Goal: Task Accomplishment & Management: Complete application form

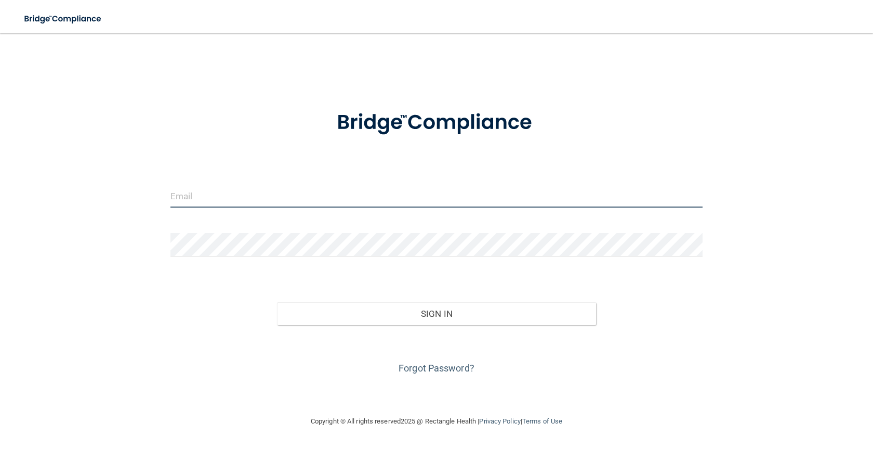
drag, startPoint x: 203, startPoint y: 192, endPoint x: 208, endPoint y: 191, distance: 5.4
click at [205, 192] on input "email" at bounding box center [436, 195] width 532 height 23
type input "[PERSON_NAME][EMAIL_ADDRESS][DOMAIN_NAME]"
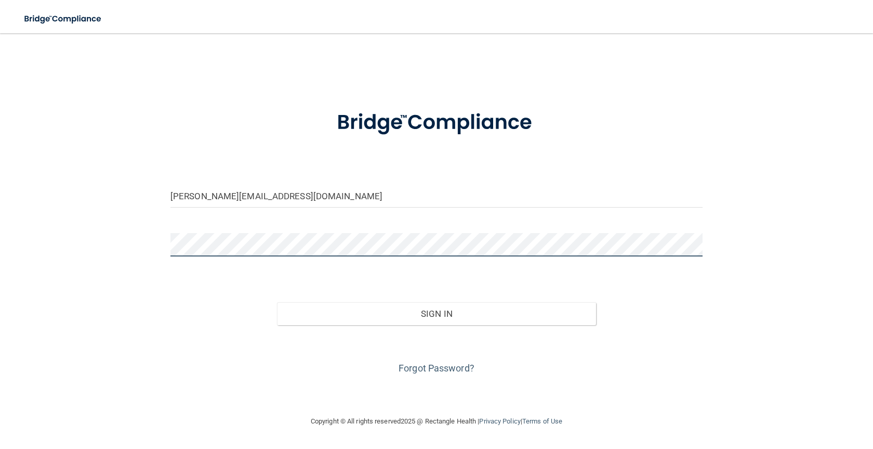
click at [277, 302] on button "Sign In" at bounding box center [436, 313] width 319 height 23
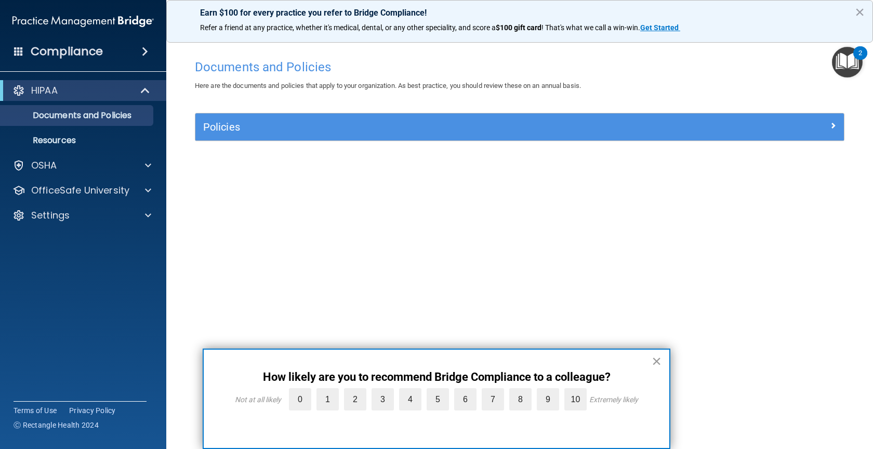
click at [654, 361] on button "×" at bounding box center [657, 360] width 10 height 17
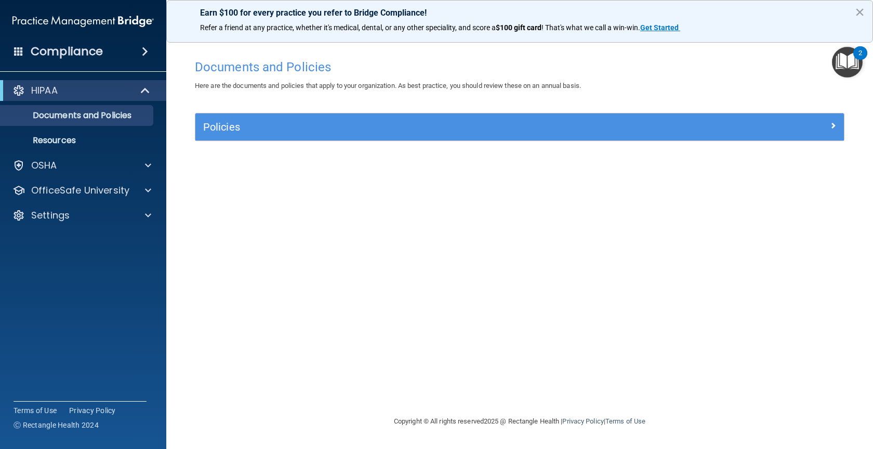
click at [142, 49] on span at bounding box center [145, 51] width 6 height 12
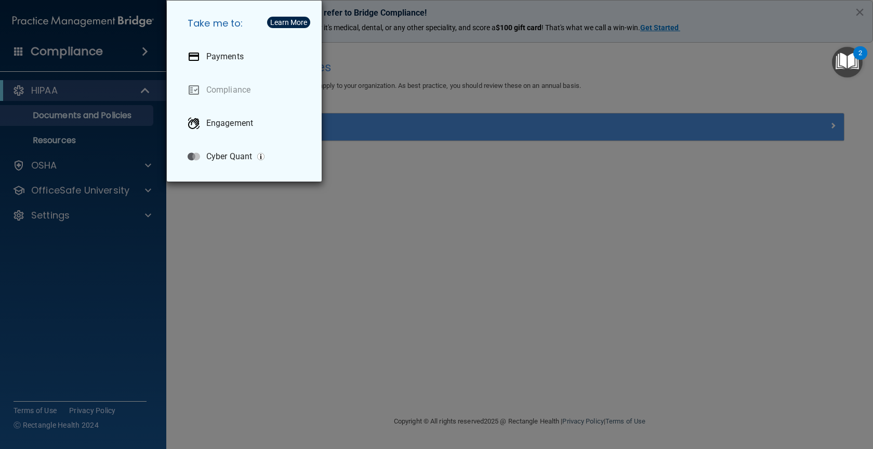
click at [142, 49] on div "Take me to: Payments Compliance Engagement Cyber Quant" at bounding box center [436, 224] width 873 height 449
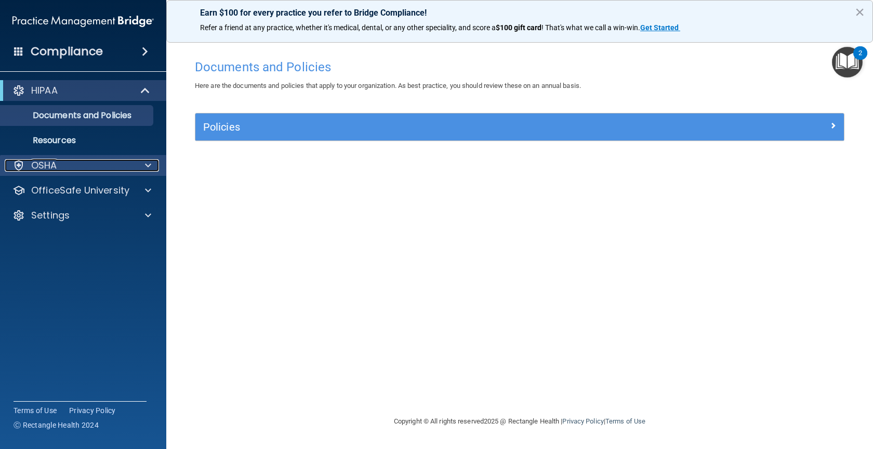
click at [144, 167] on div at bounding box center [147, 165] width 26 height 12
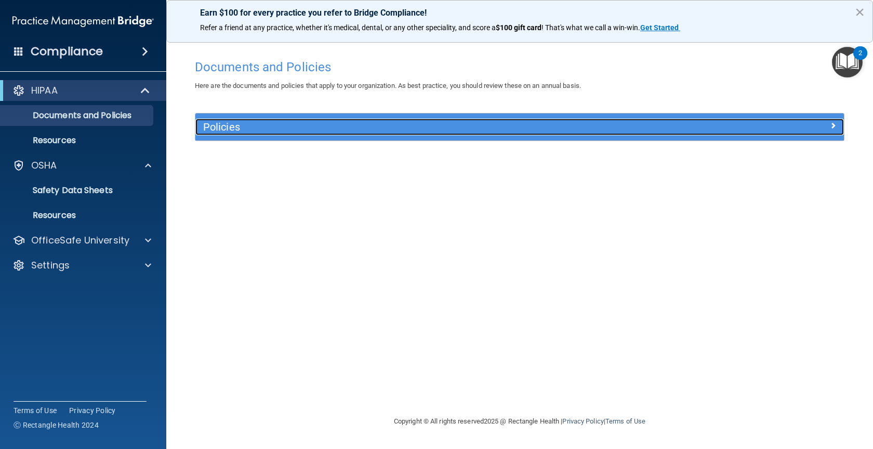
click at [252, 123] on h5 "Policies" at bounding box center [438, 126] width 471 height 11
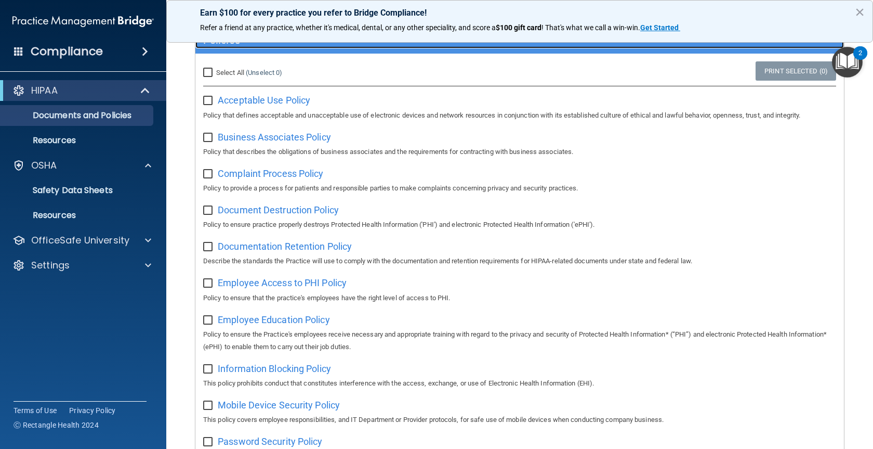
scroll to position [35, 0]
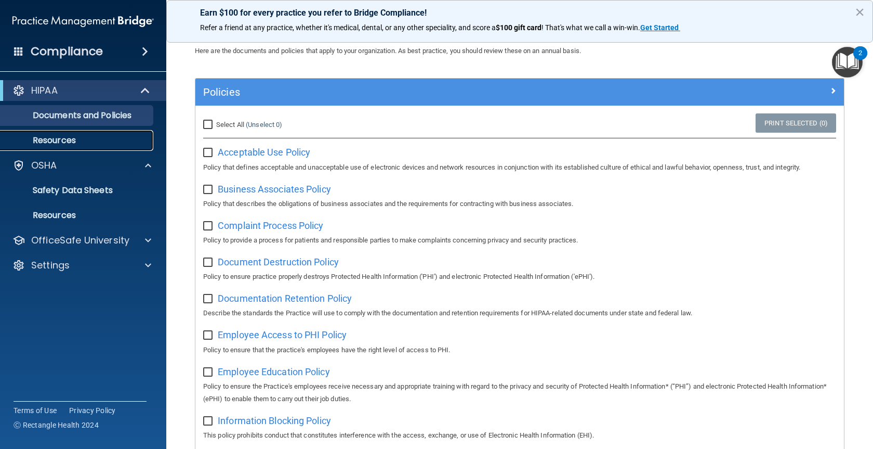
click at [46, 138] on p "Resources" at bounding box center [78, 140] width 142 height 10
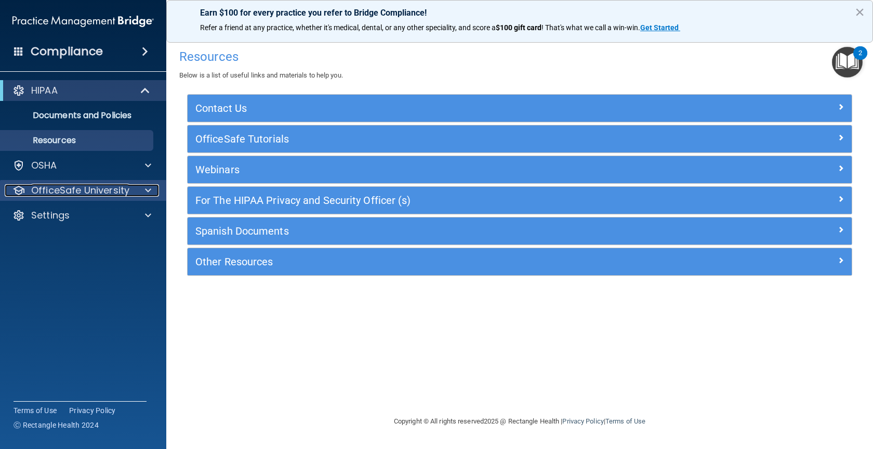
click at [53, 188] on p "OfficeSafe University" at bounding box center [80, 190] width 98 height 12
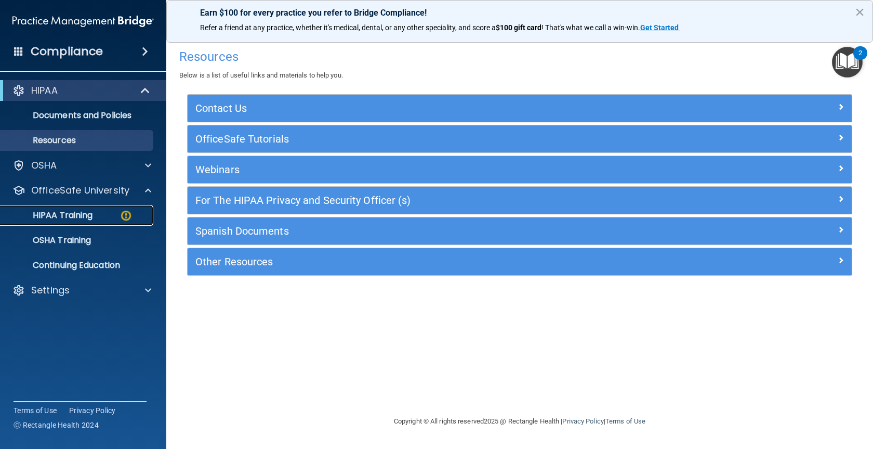
click at [64, 212] on p "HIPAA Training" at bounding box center [50, 215] width 86 height 10
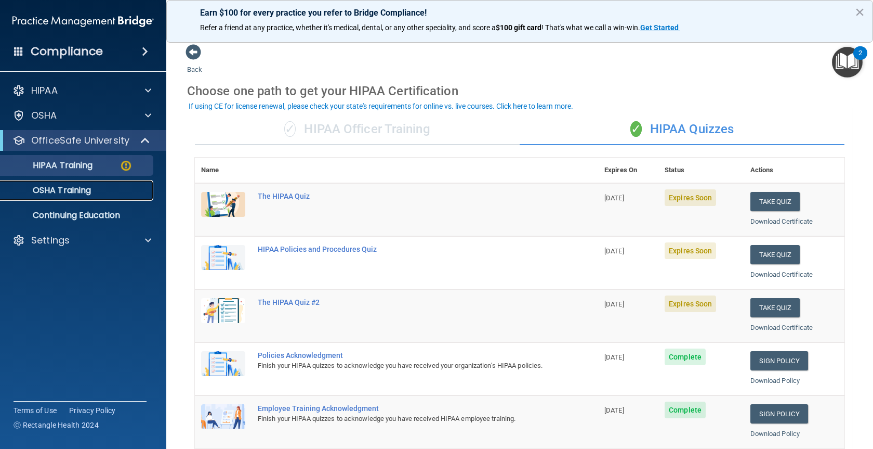
click at [61, 193] on p "OSHA Training" at bounding box center [49, 190] width 84 height 10
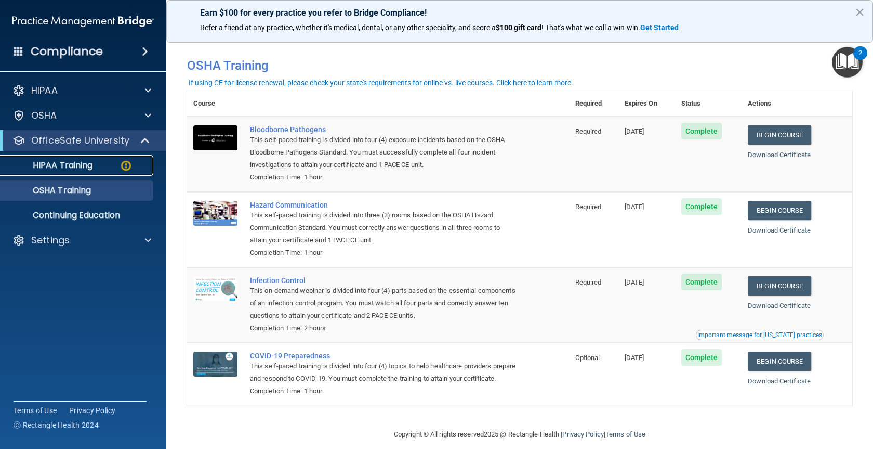
click at [50, 165] on p "HIPAA Training" at bounding box center [50, 165] width 86 height 10
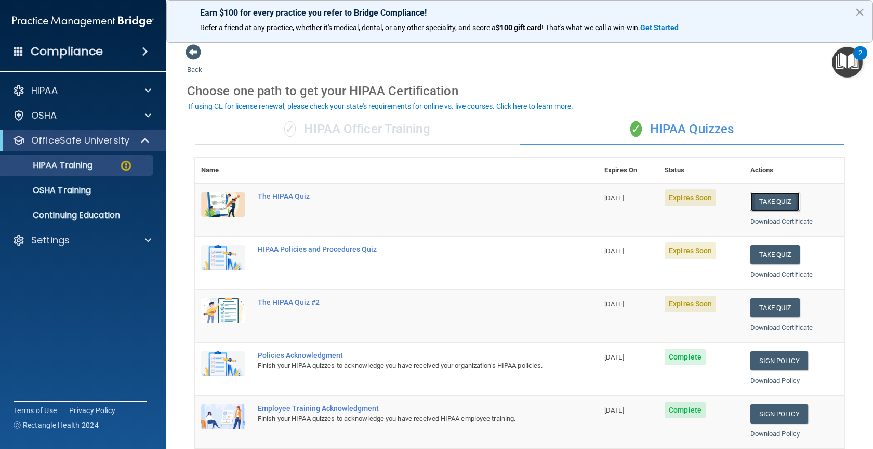
click at [676, 202] on button "Take Quiz" at bounding box center [776, 201] width 50 height 19
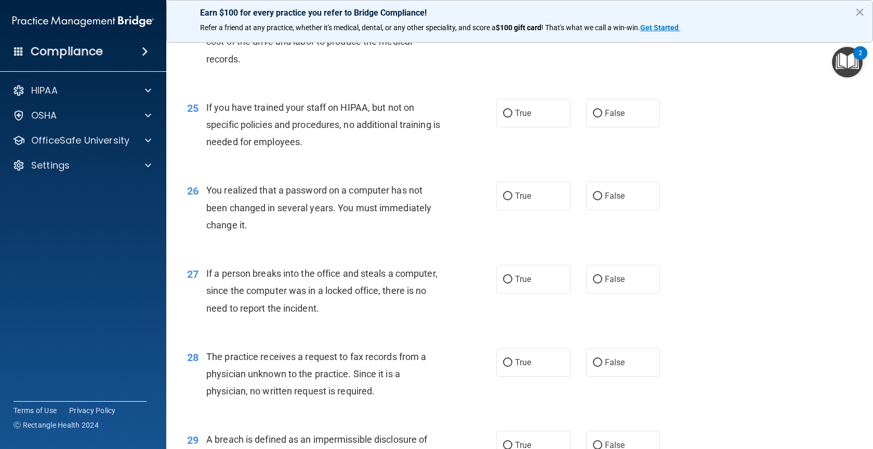
scroll to position [2282, 0]
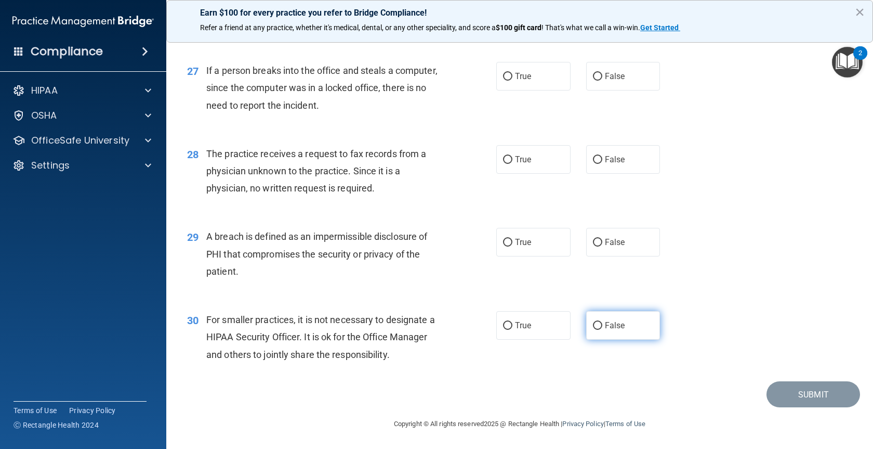
click at [605, 326] on span "False" at bounding box center [615, 325] width 20 height 10
click at [602, 326] on input "False" at bounding box center [597, 326] width 9 height 8
radio input "true"
click at [505, 239] on input "True" at bounding box center [507, 243] width 9 height 8
radio input "true"
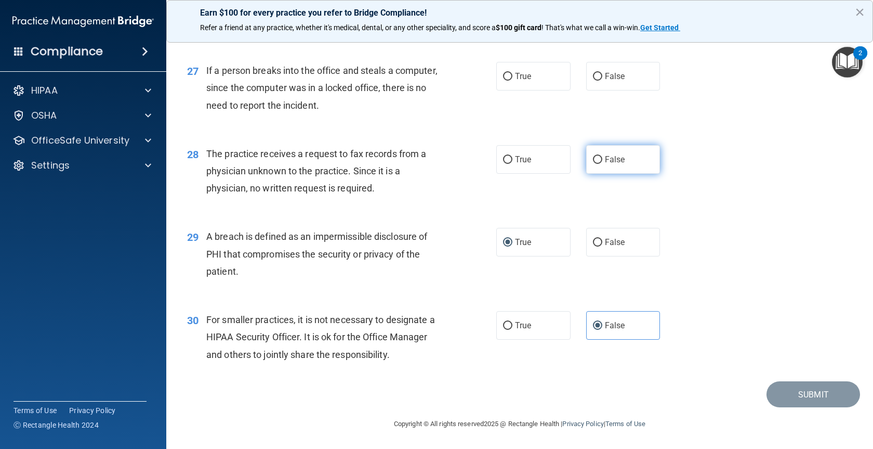
click at [593, 156] on input "False" at bounding box center [597, 160] width 9 height 8
radio input "true"
click at [605, 81] on span "False" at bounding box center [615, 76] width 20 height 10
click at [602, 81] on input "False" at bounding box center [597, 77] width 9 height 8
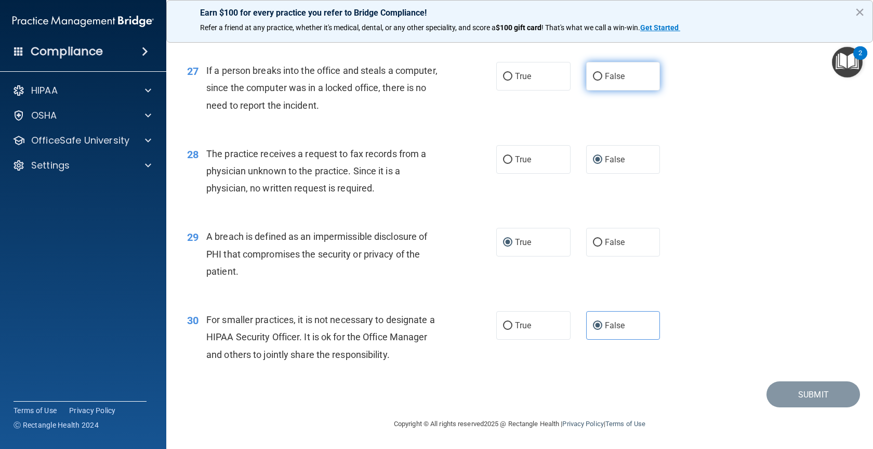
radio input "true"
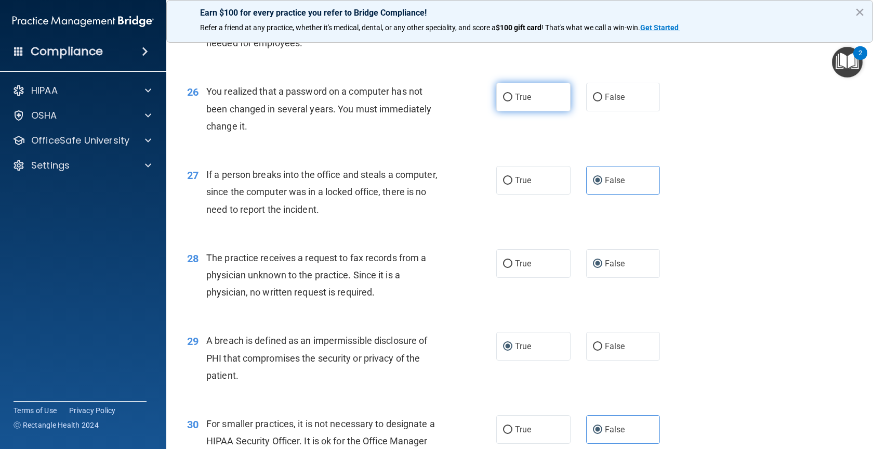
click at [504, 101] on input "True" at bounding box center [507, 98] width 9 height 8
radio input "true"
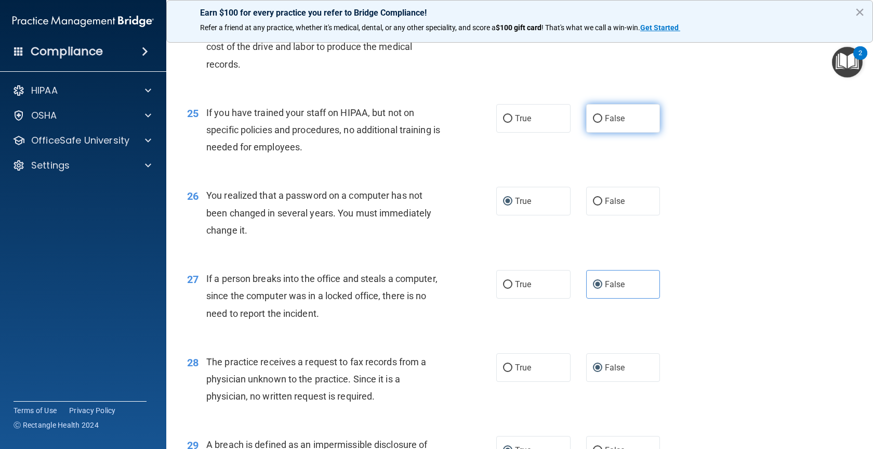
click at [597, 123] on input "False" at bounding box center [597, 119] width 9 height 8
radio input "true"
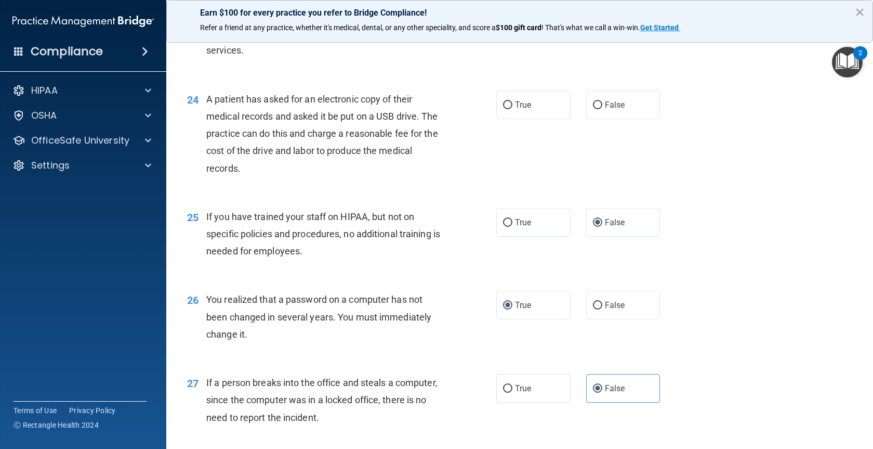
scroll to position [1866, 0]
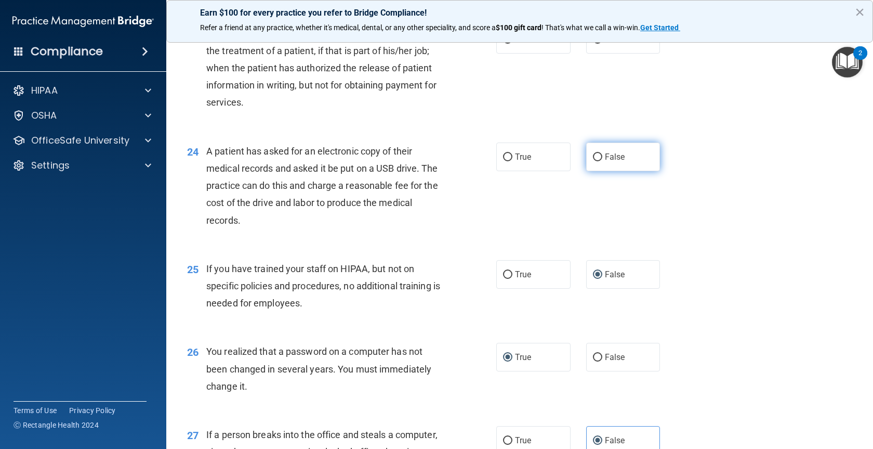
click at [596, 161] on input "False" at bounding box center [597, 157] width 9 height 8
radio input "true"
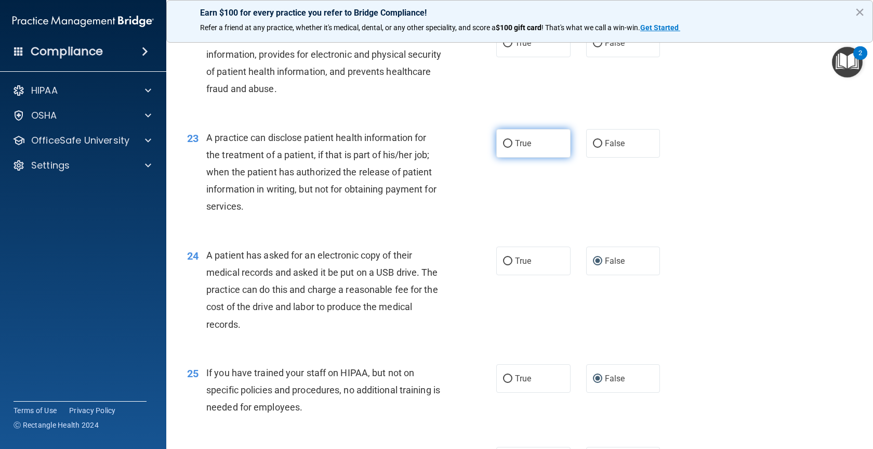
click at [506, 148] on input "True" at bounding box center [507, 144] width 9 height 8
radio input "true"
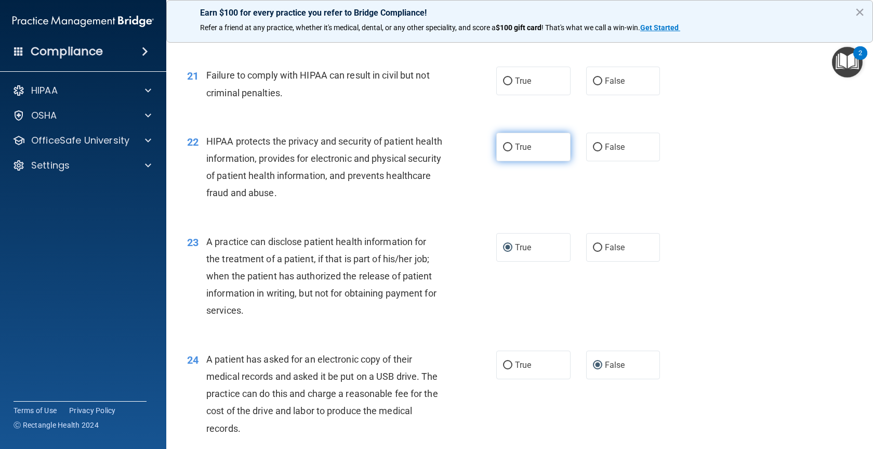
click at [498, 161] on label "True" at bounding box center [533, 147] width 74 height 29
click at [503, 151] on input "True" at bounding box center [507, 147] width 9 height 8
radio input "true"
click at [608, 86] on span "False" at bounding box center [615, 81] width 20 height 10
click at [602, 85] on input "False" at bounding box center [597, 81] width 9 height 8
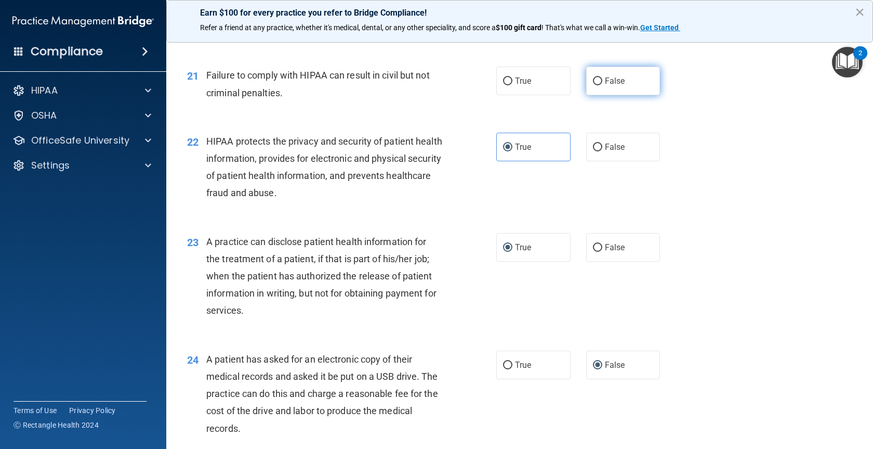
radio input "true"
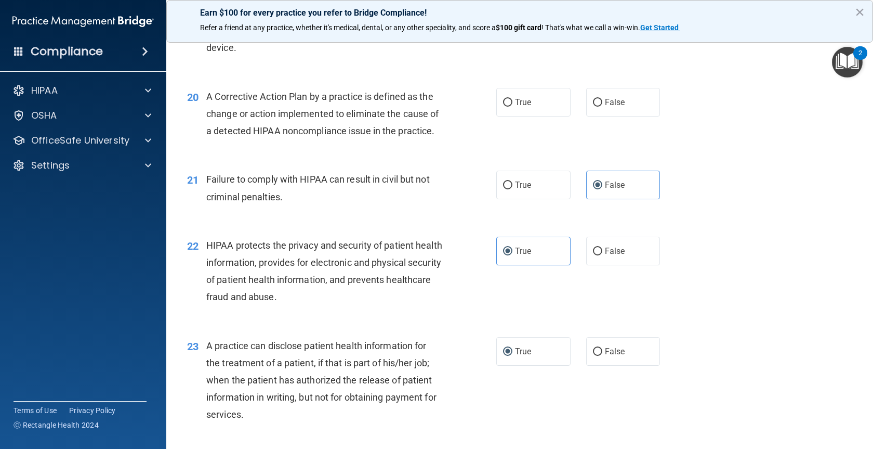
scroll to position [1502, 0]
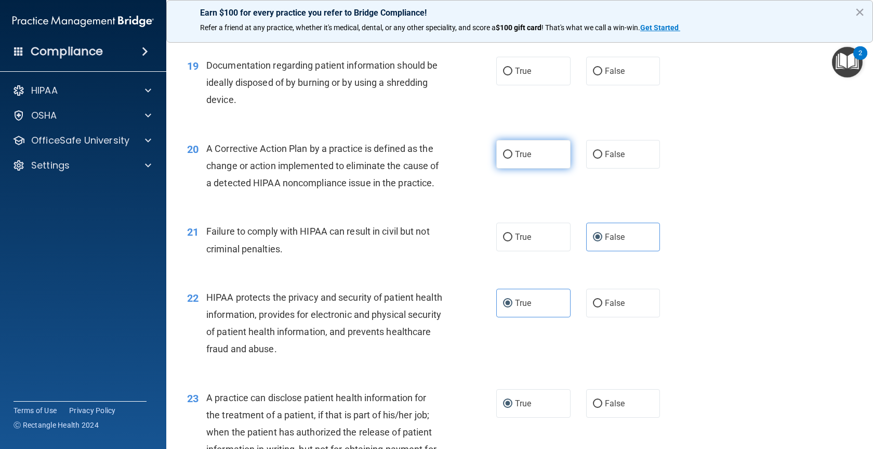
click at [498, 168] on label "True" at bounding box center [533, 154] width 74 height 29
click at [503, 159] on input "True" at bounding box center [507, 155] width 9 height 8
radio input "true"
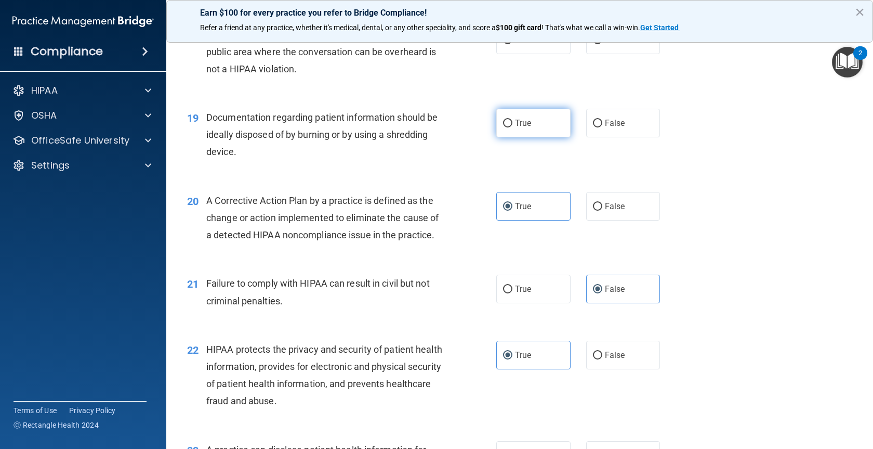
click at [503, 127] on input "True" at bounding box center [507, 124] width 9 height 8
radio input "true"
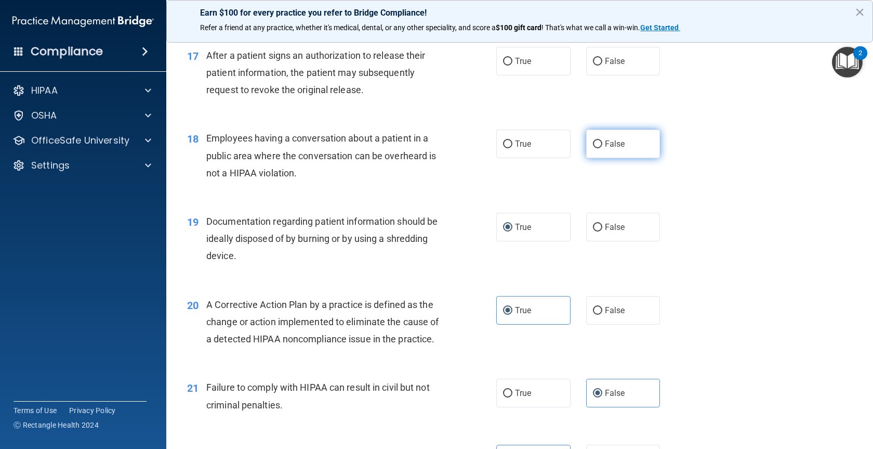
click at [623, 158] on label "False" at bounding box center [623, 143] width 74 height 29
click at [602, 148] on input "False" at bounding box center [597, 144] width 9 height 8
radio input "true"
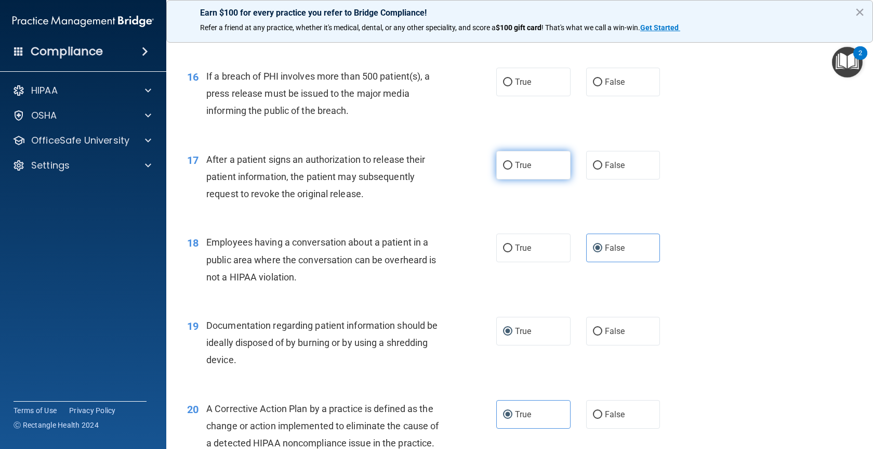
click at [507, 169] on input "True" at bounding box center [507, 166] width 9 height 8
radio input "true"
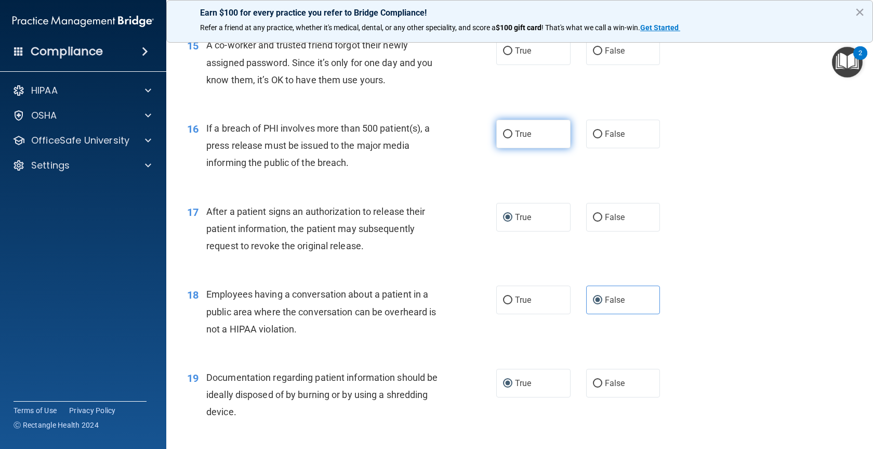
click at [516, 148] on label "True" at bounding box center [533, 134] width 74 height 29
click at [512, 138] on input "True" at bounding box center [507, 134] width 9 height 8
radio input "true"
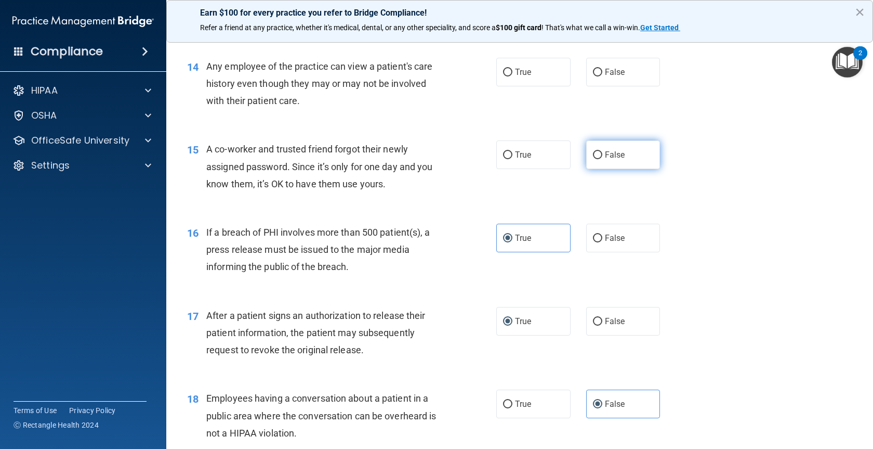
click at [614, 160] on span "False" at bounding box center [615, 155] width 20 height 10
click at [602, 159] on input "False" at bounding box center [597, 155] width 9 height 8
radio input "true"
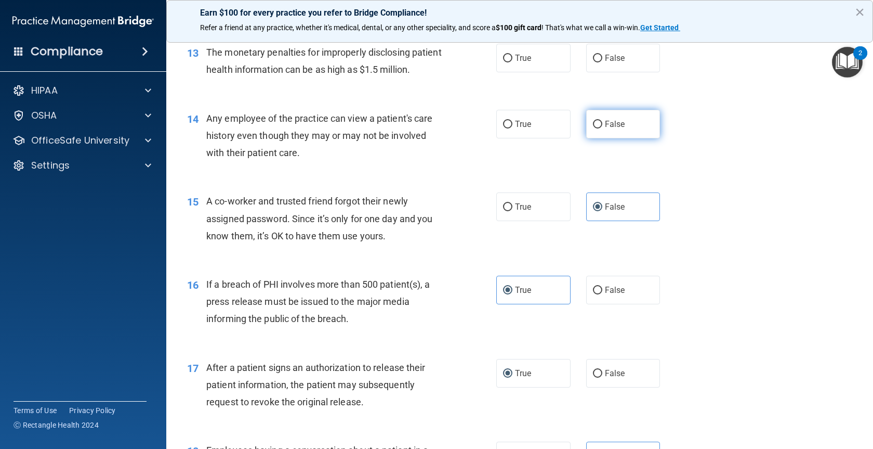
click at [607, 129] on span "False" at bounding box center [615, 124] width 20 height 10
click at [602, 128] on input "False" at bounding box center [597, 125] width 9 height 8
radio input "true"
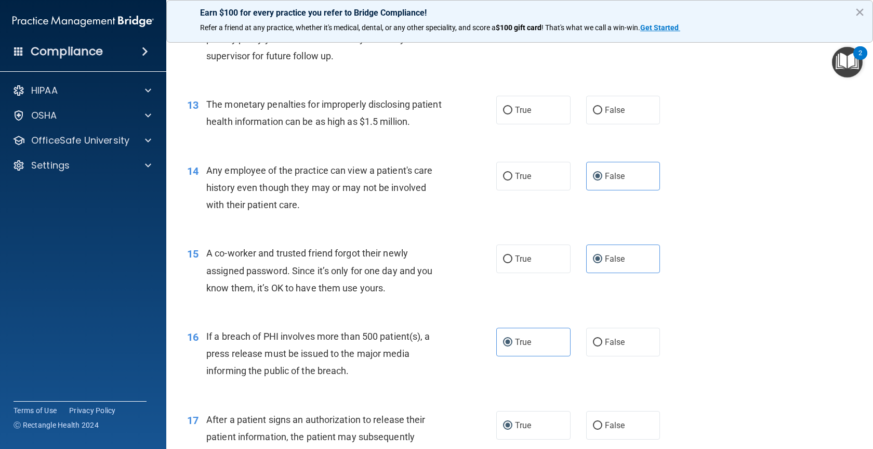
scroll to position [930, 0]
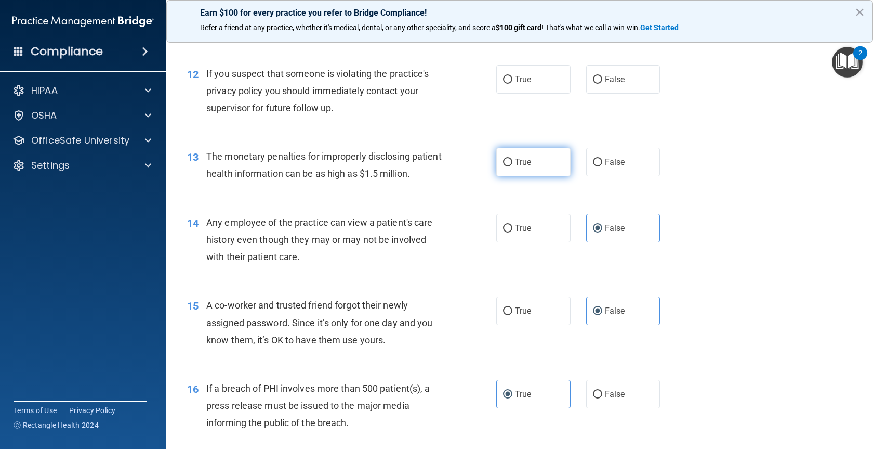
click at [504, 166] on input "True" at bounding box center [507, 163] width 9 height 8
radio input "true"
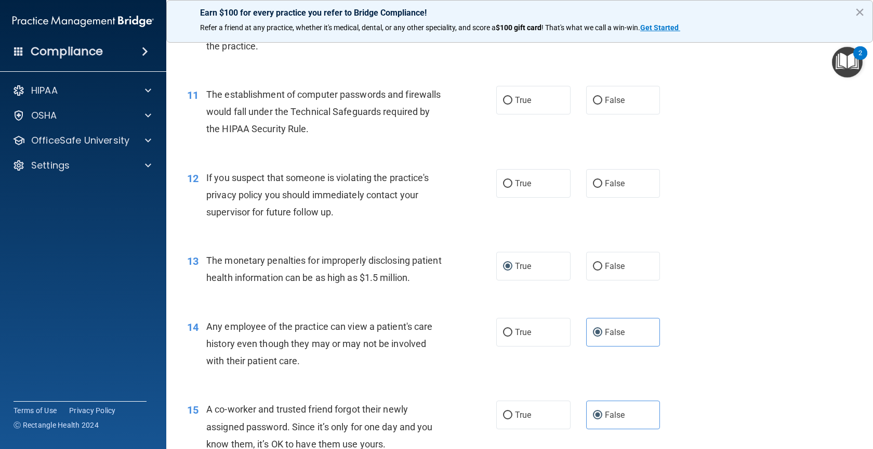
scroll to position [774, 0]
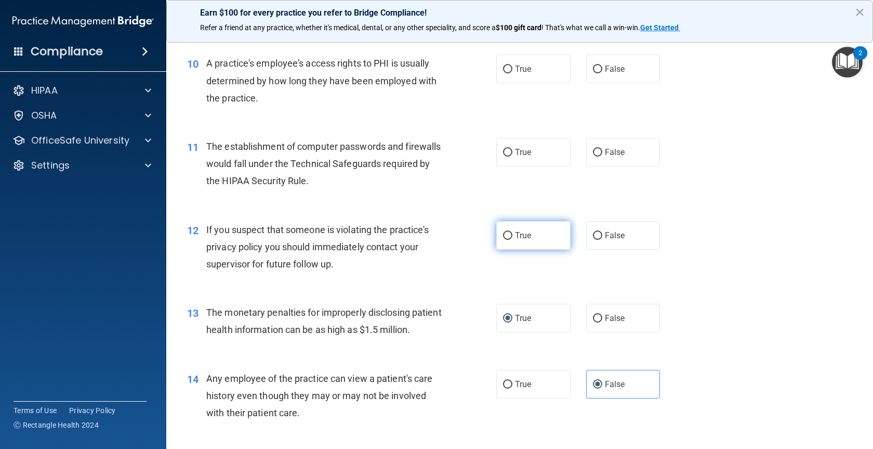
click at [524, 240] on span "True" at bounding box center [523, 235] width 16 height 10
click at [512, 240] on input "True" at bounding box center [507, 236] width 9 height 8
radio input "true"
click at [499, 160] on label "True" at bounding box center [533, 152] width 74 height 29
click at [503, 156] on input "True" at bounding box center [507, 153] width 9 height 8
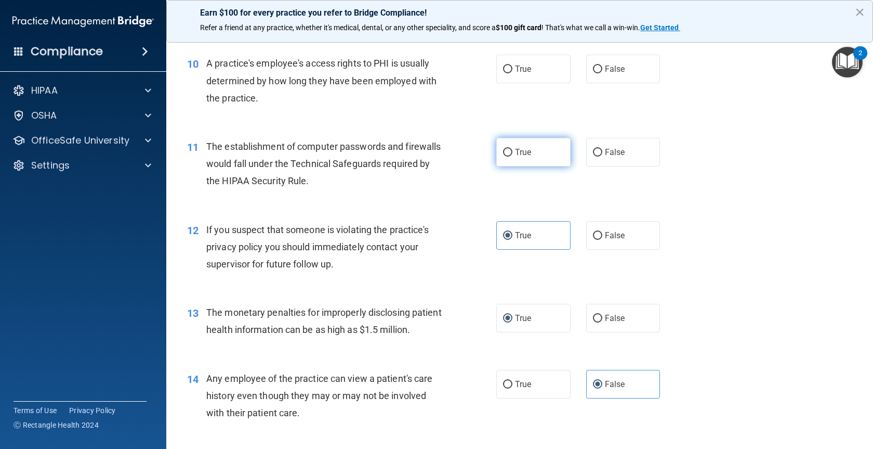
radio input "true"
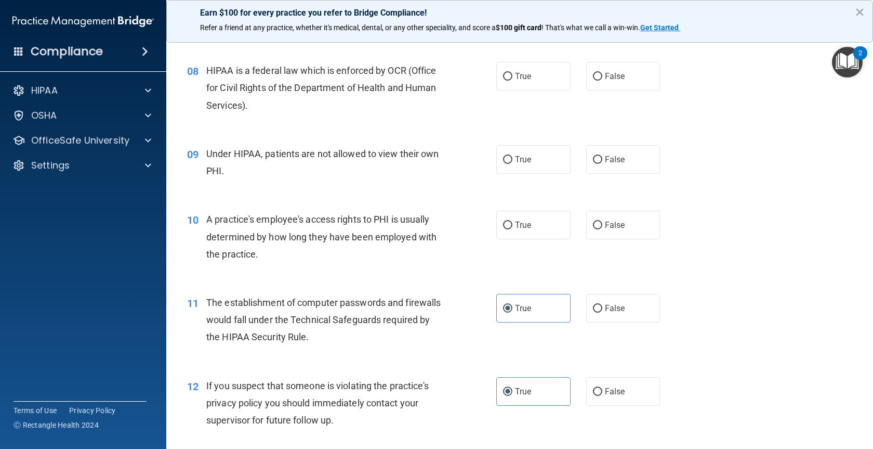
scroll to position [567, 0]
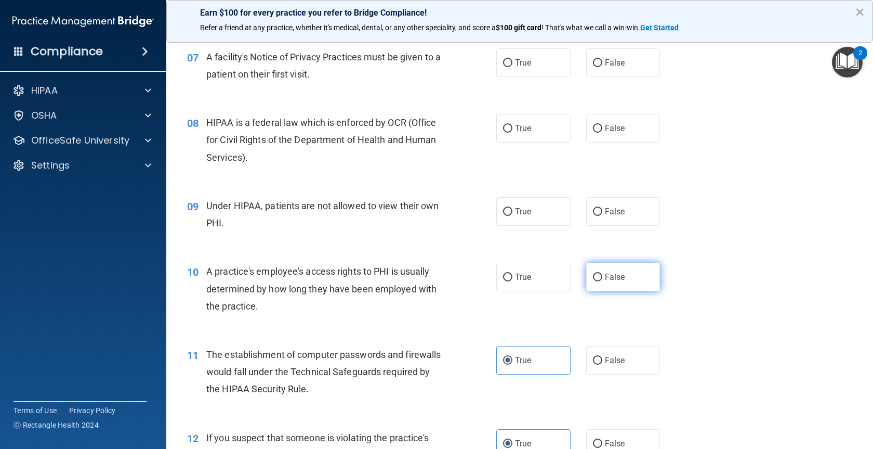
click at [605, 282] on span "False" at bounding box center [615, 277] width 20 height 10
click at [602, 281] on input "False" at bounding box center [597, 277] width 9 height 8
radio input "true"
click at [593, 216] on input "False" at bounding box center [597, 212] width 9 height 8
radio input "true"
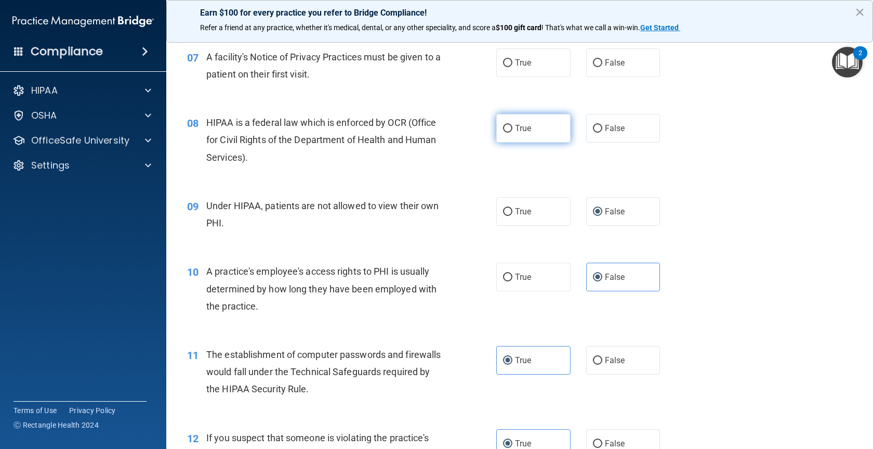
click at [497, 142] on label "True" at bounding box center [533, 128] width 74 height 29
click at [503, 133] on input "True" at bounding box center [507, 129] width 9 height 8
radio input "true"
click at [504, 67] on input "True" at bounding box center [507, 63] width 9 height 8
radio input "true"
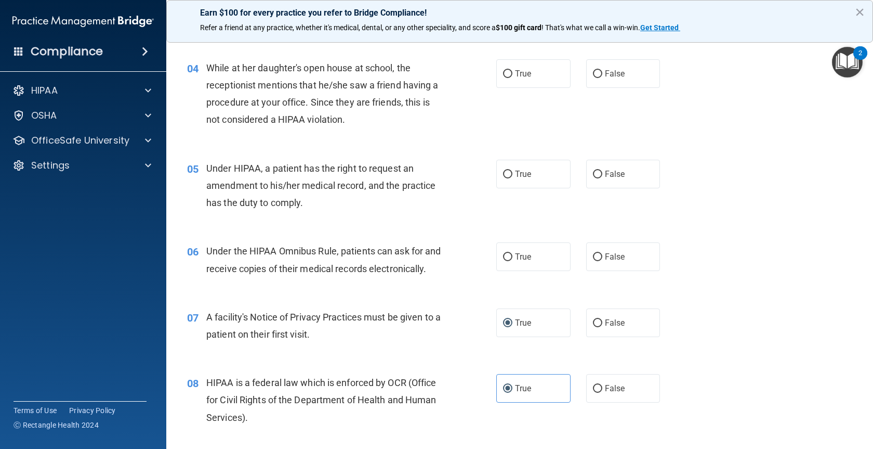
scroll to position [203, 0]
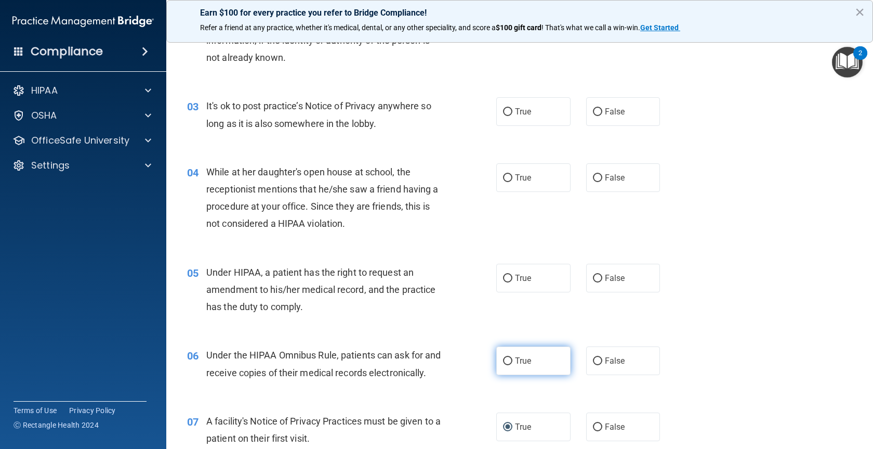
click at [498, 361] on label "True" at bounding box center [533, 360] width 74 height 29
click at [503, 361] on input "True" at bounding box center [507, 361] width 9 height 8
radio input "true"
click at [595, 282] on label "False" at bounding box center [623, 278] width 74 height 29
click at [595, 282] on input "False" at bounding box center [597, 278] width 9 height 8
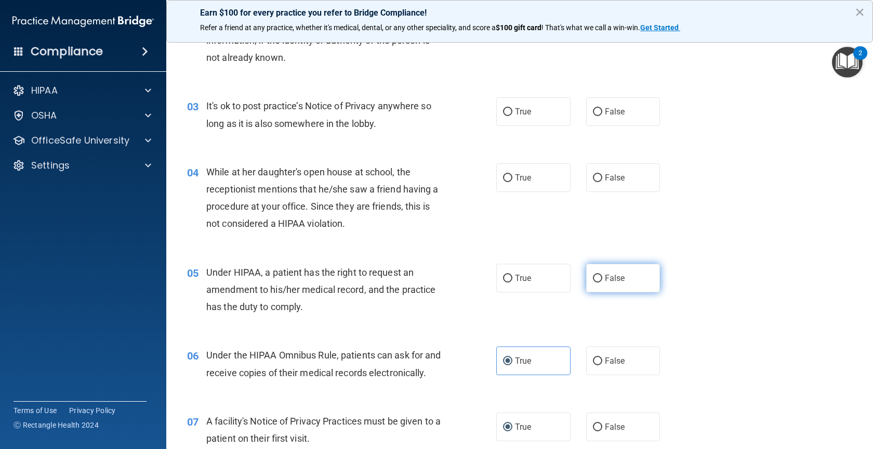
radio input "true"
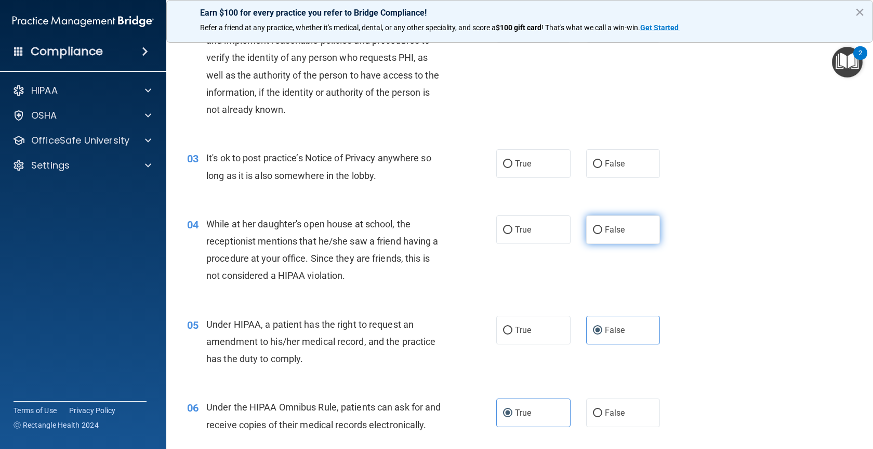
click at [609, 239] on label "False" at bounding box center [623, 229] width 74 height 29
click at [602, 234] on input "False" at bounding box center [597, 230] width 9 height 8
radio input "true"
click at [534, 167] on label "True" at bounding box center [533, 163] width 74 height 29
click at [512, 167] on input "True" at bounding box center [507, 164] width 9 height 8
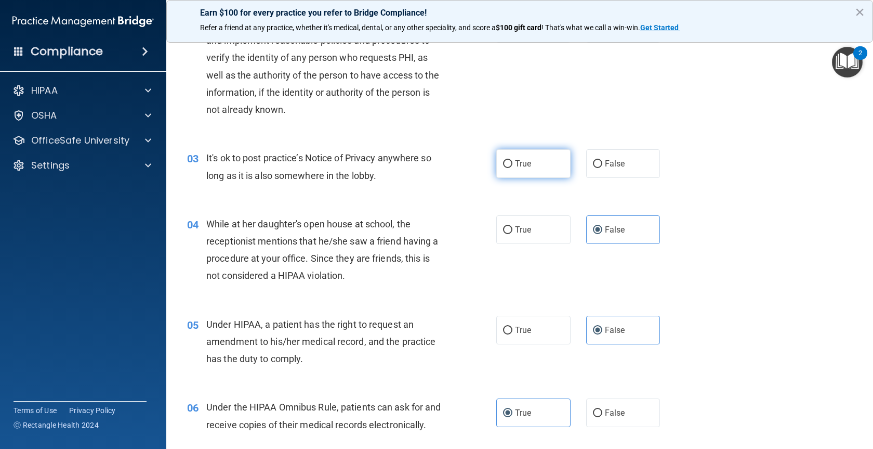
radio input "true"
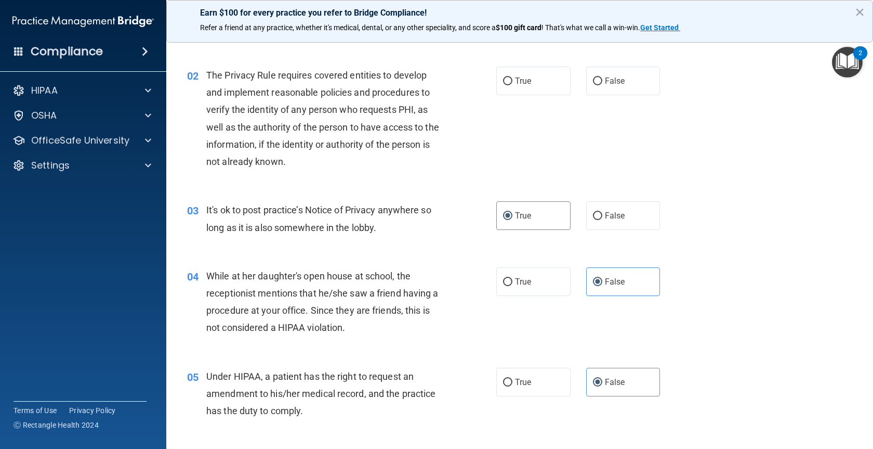
scroll to position [0, 0]
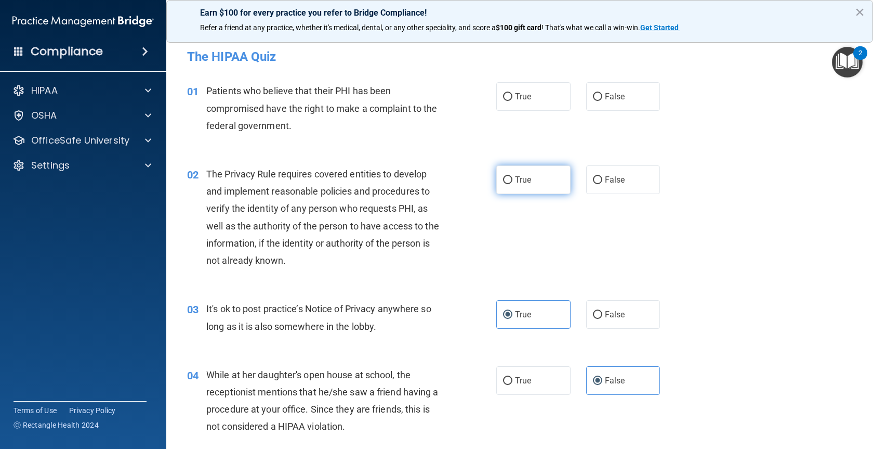
click at [511, 180] on label "True" at bounding box center [533, 179] width 74 height 29
click at [511, 180] on input "True" at bounding box center [507, 180] width 9 height 8
radio input "true"
click at [503, 97] on input "True" at bounding box center [507, 97] width 9 height 8
radio input "true"
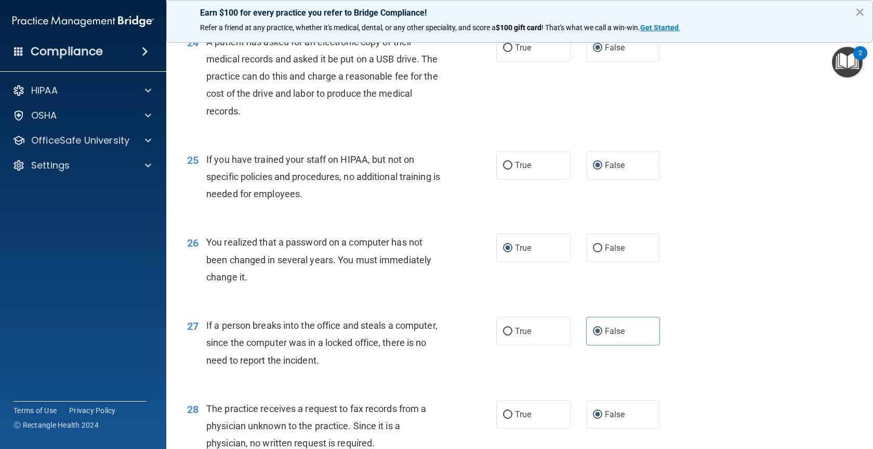
scroll to position [2282, 0]
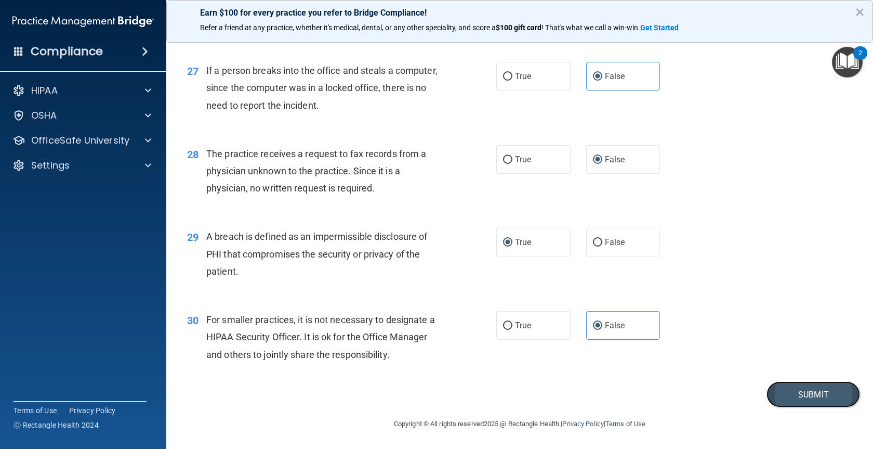
click at [676, 393] on button "Submit" at bounding box center [814, 394] width 94 height 27
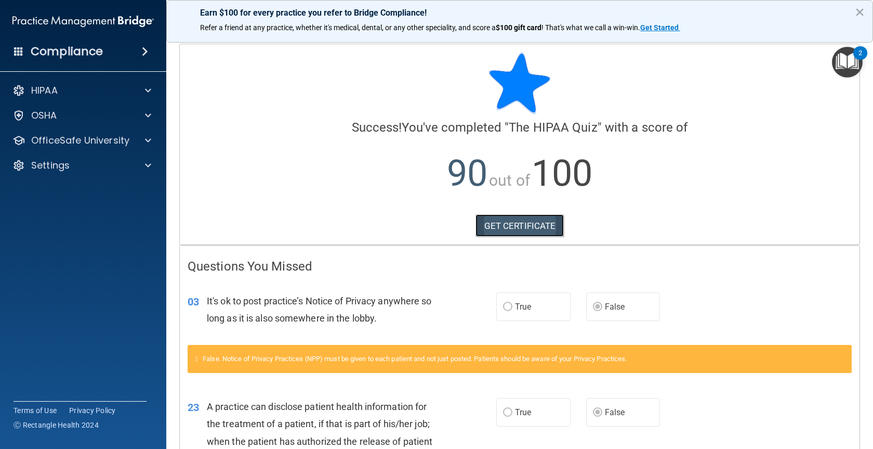
click at [521, 226] on link "GET CERTIFICATE" at bounding box center [520, 225] width 89 height 23
click at [38, 86] on p "HIPAA" at bounding box center [44, 90] width 27 height 12
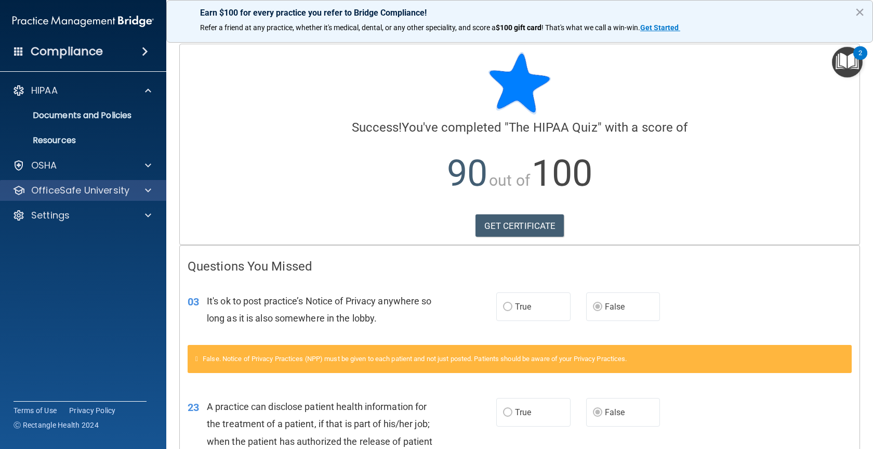
click at [71, 198] on div "OfficeSafe University" at bounding box center [83, 190] width 167 height 21
click at [73, 193] on p "OfficeSafe University" at bounding box center [80, 190] width 98 height 12
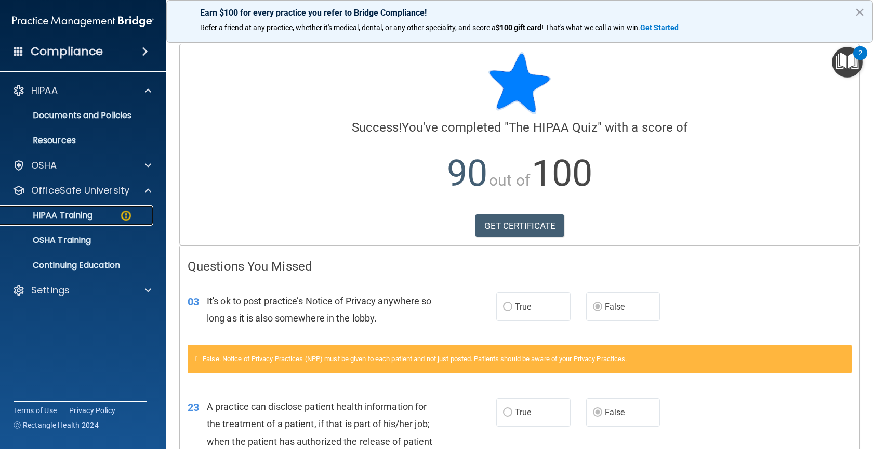
click at [73, 216] on p "HIPAA Training" at bounding box center [50, 215] width 86 height 10
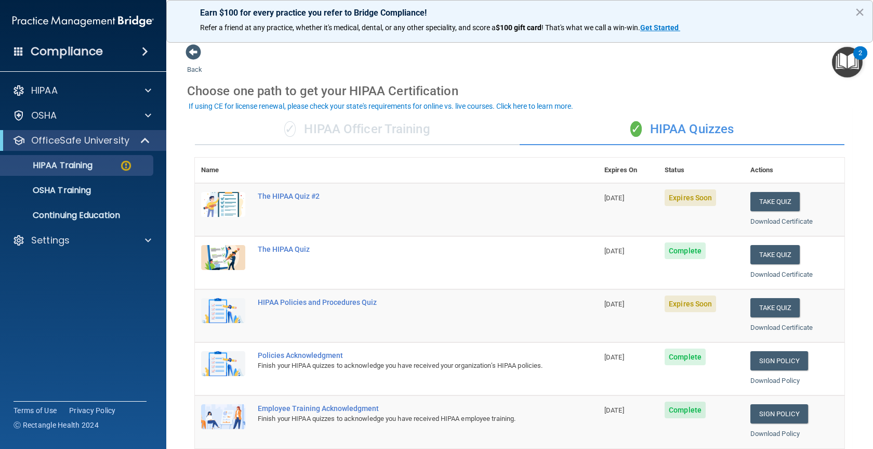
click at [676, 61] on img "Open Resource Center, 2 new notifications" at bounding box center [847, 62] width 31 height 31
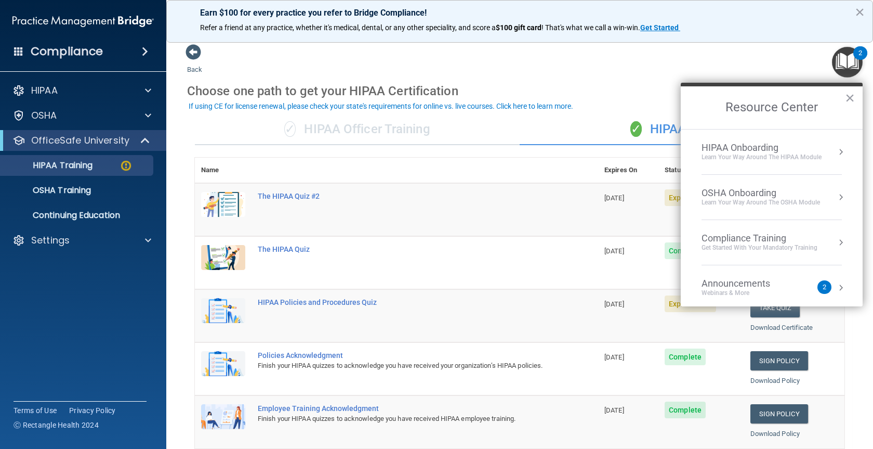
scroll to position [58, 0]
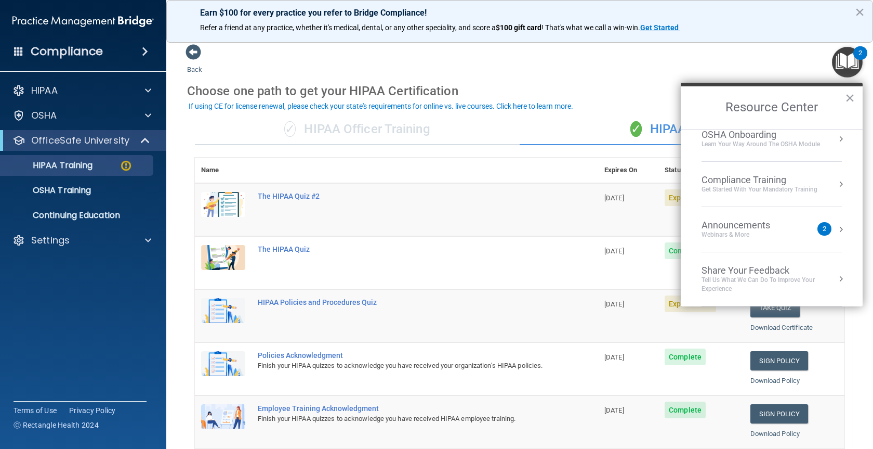
click at [676, 227] on div "2" at bounding box center [825, 229] width 14 height 14
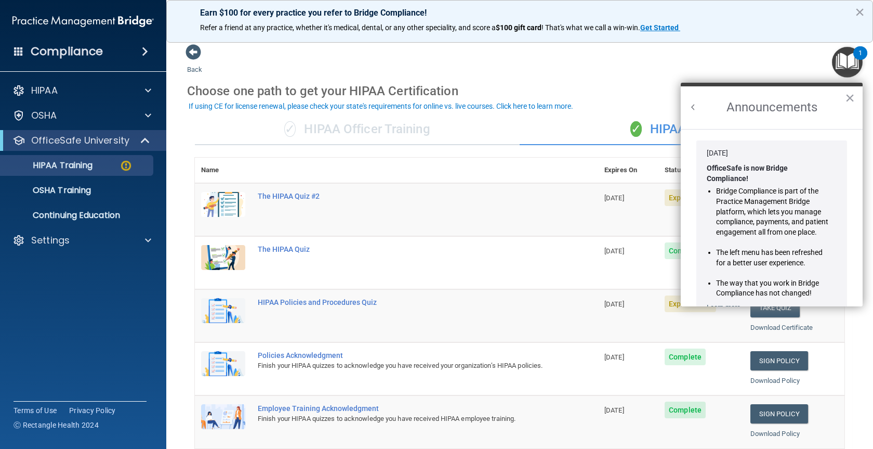
scroll to position [182, 0]
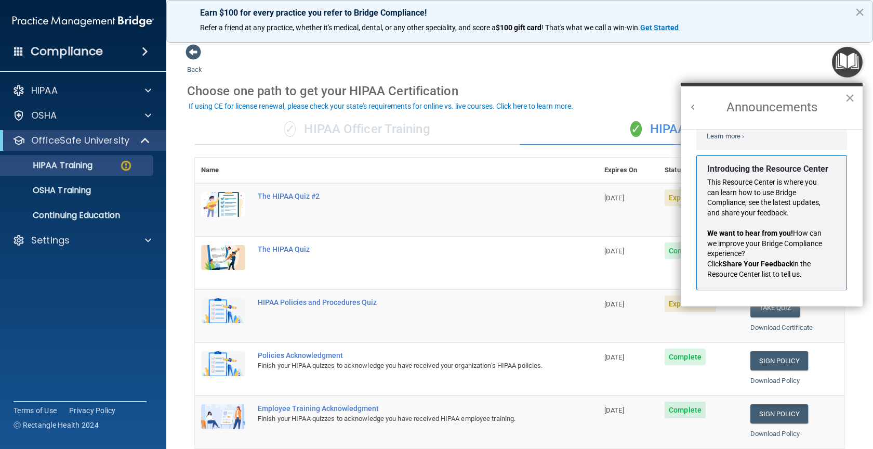
click at [676, 106] on button "Back to Resource Center Home" at bounding box center [693, 107] width 10 height 10
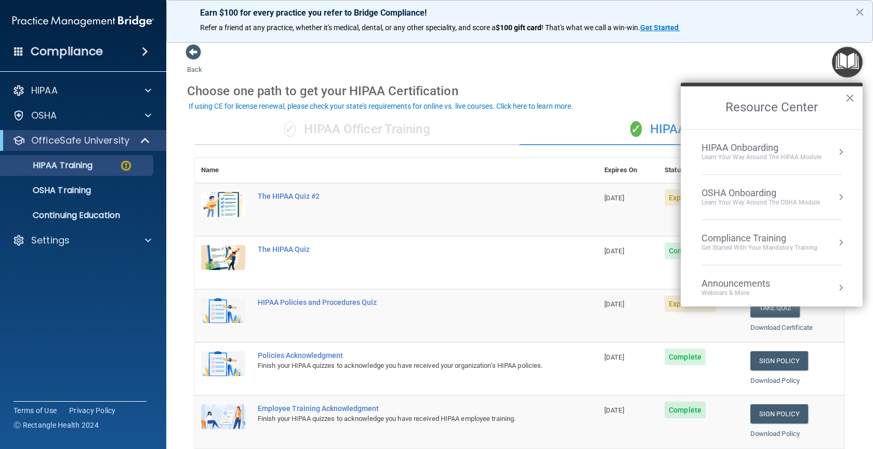
click at [676, 98] on button "×" at bounding box center [850, 97] width 10 height 17
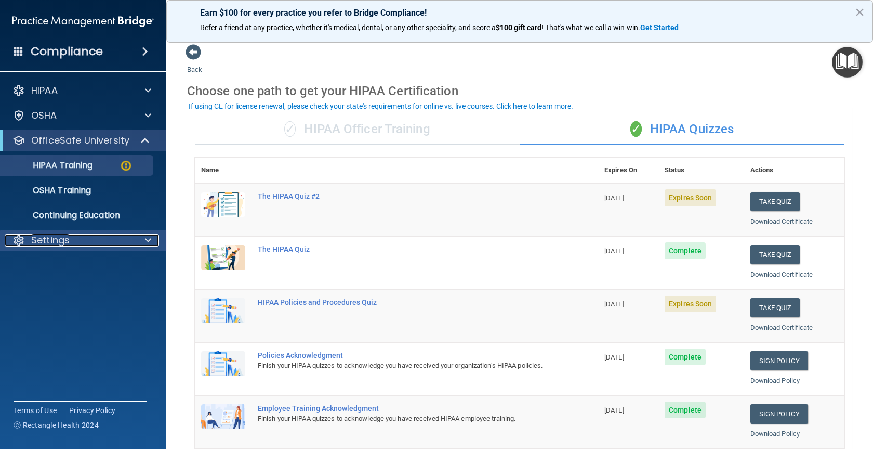
click at [49, 243] on p "Settings" at bounding box center [50, 240] width 38 height 12
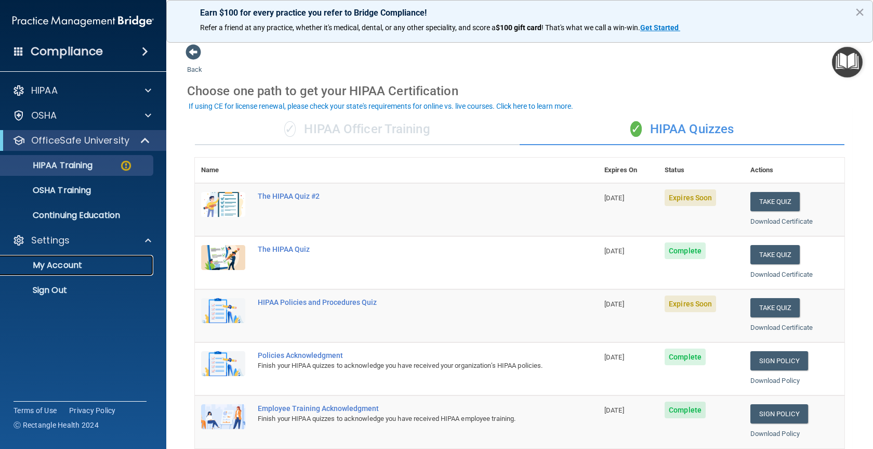
click at [48, 264] on p "My Account" at bounding box center [78, 265] width 142 height 10
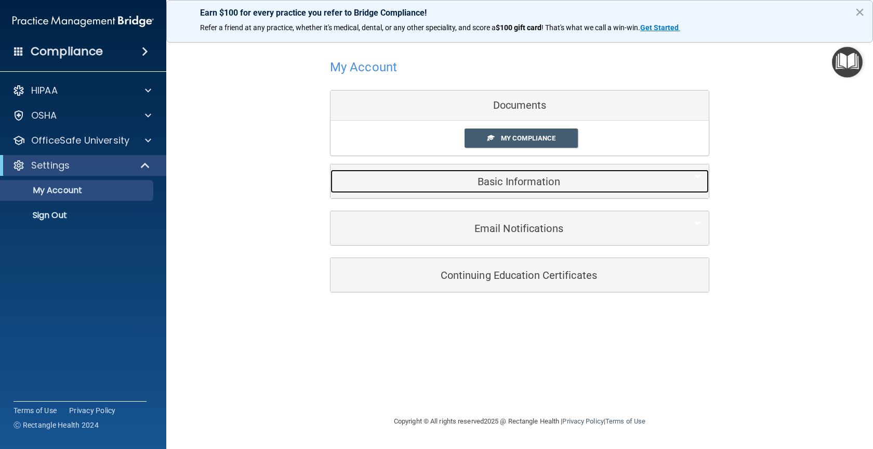
click at [543, 175] on div "Basic Information" at bounding box center [504, 180] width 347 height 23
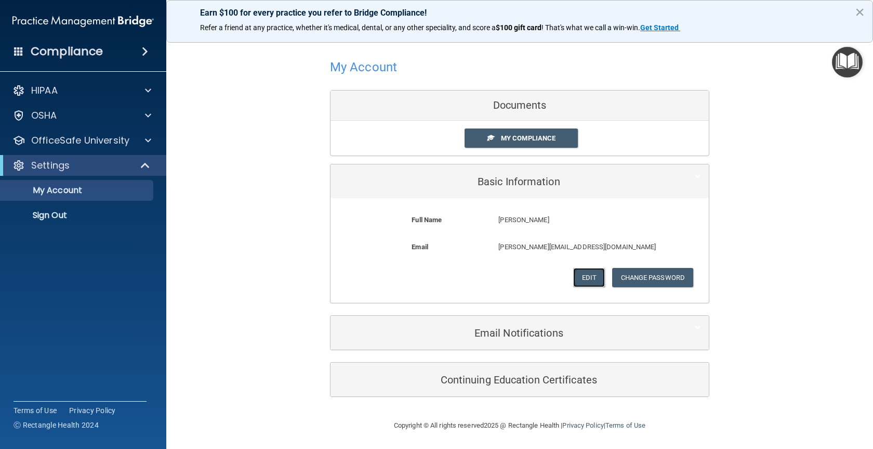
click at [583, 273] on button "Edit" at bounding box center [589, 277] width 32 height 19
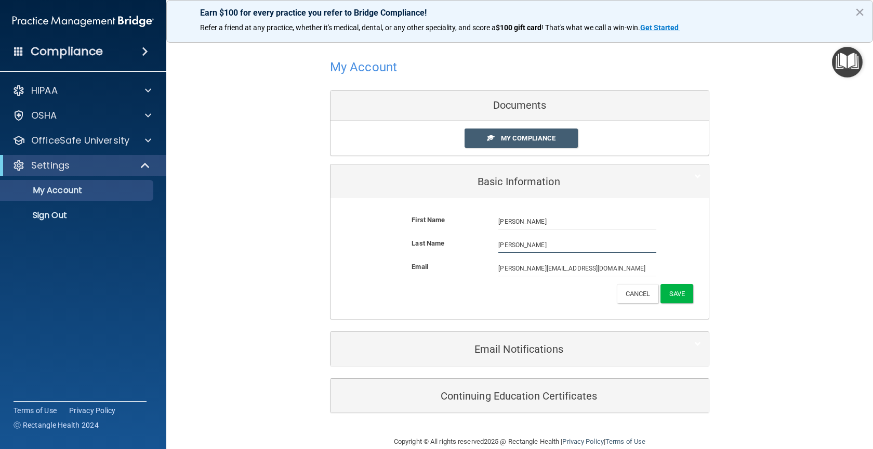
drag, startPoint x: 518, startPoint y: 243, endPoint x: 479, endPoint y: 243, distance: 39.5
click at [479, 243] on div "Last Name [PERSON_NAME]" at bounding box center [519, 245] width 363 height 16
type input "[PERSON_NAME]"
click at [676, 293] on button "Save" at bounding box center [677, 293] width 33 height 19
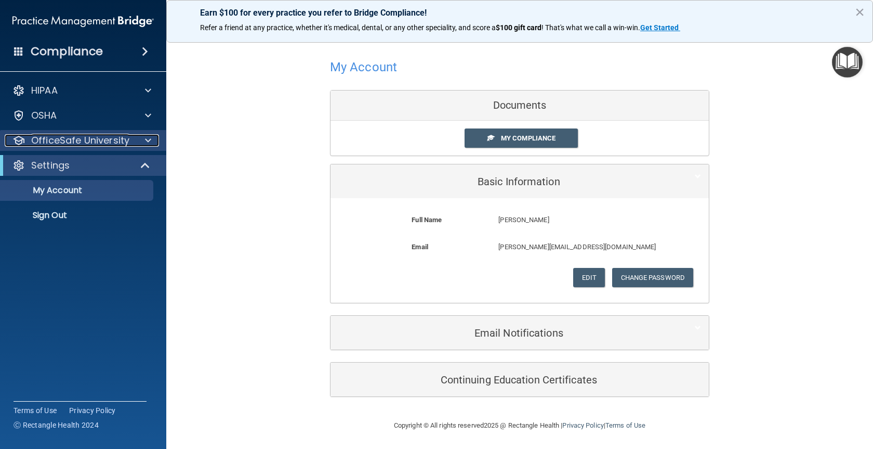
click at [65, 139] on p "OfficeSafe University" at bounding box center [80, 140] width 98 height 12
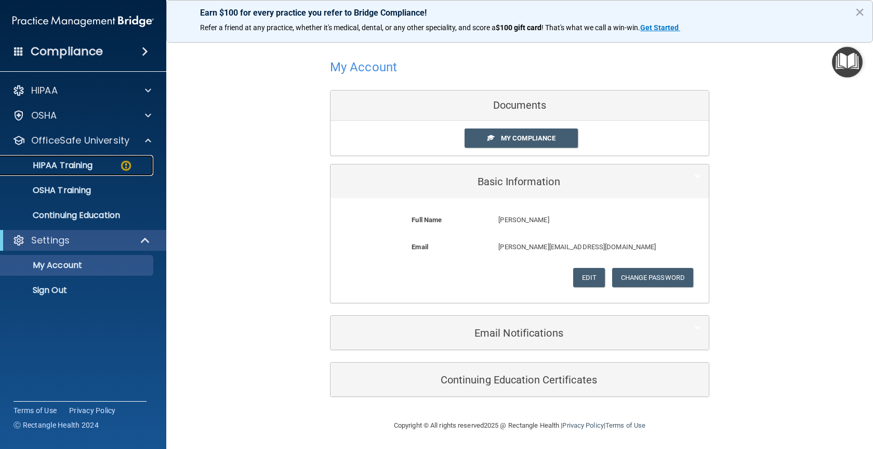
click at [66, 161] on p "HIPAA Training" at bounding box center [50, 165] width 86 height 10
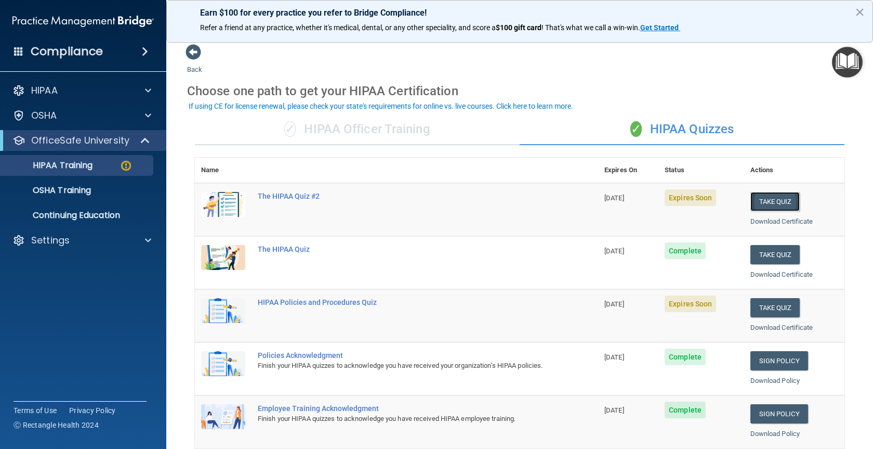
click at [676, 201] on button "Take Quiz" at bounding box center [776, 201] width 50 height 19
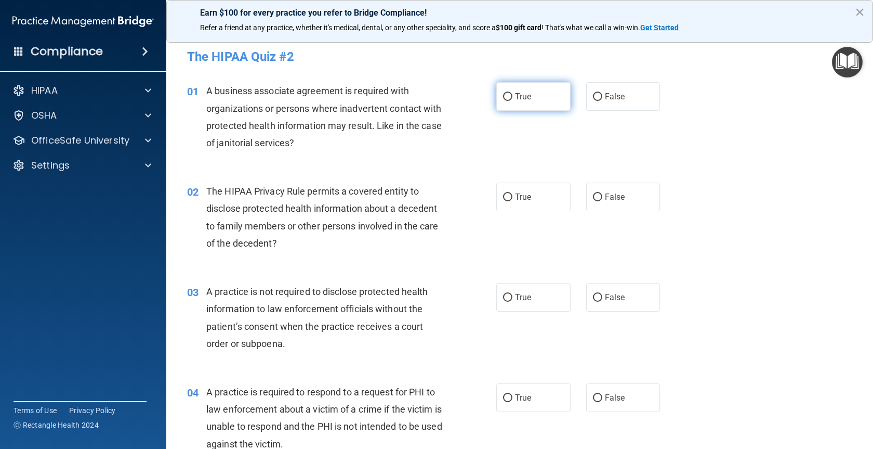
click at [503, 93] on input "True" at bounding box center [507, 97] width 9 height 8
radio input "true"
click at [506, 202] on label "True" at bounding box center [533, 196] width 74 height 29
click at [506, 201] on input "True" at bounding box center [507, 197] width 9 height 8
radio input "true"
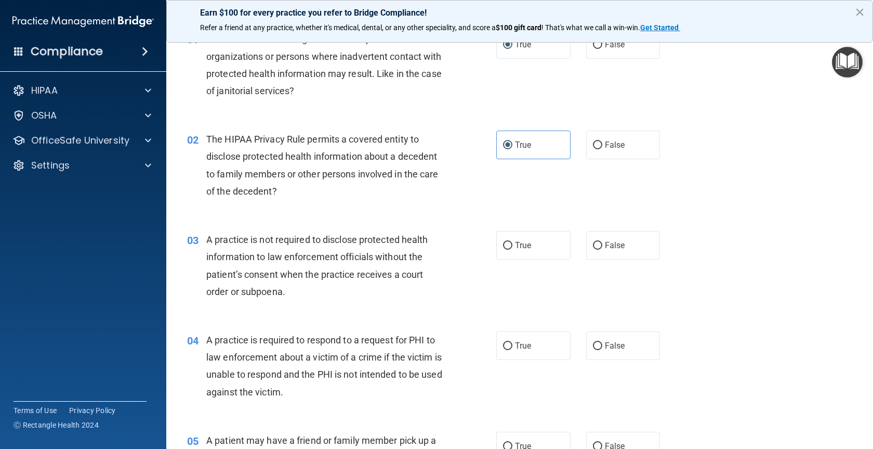
scroll to position [104, 0]
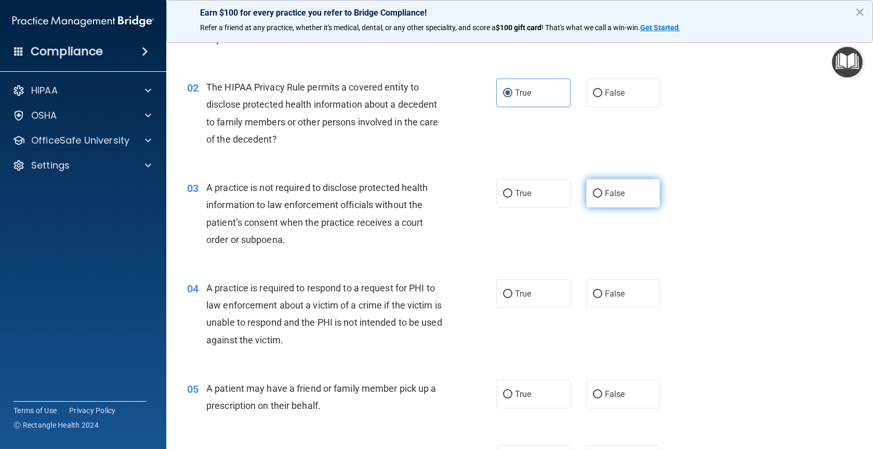
click at [593, 190] on input "False" at bounding box center [597, 194] width 9 height 8
radio input "true"
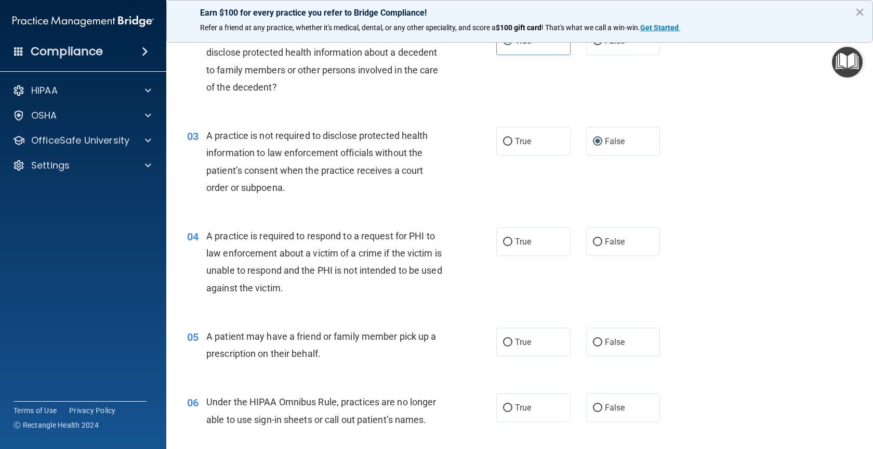
scroll to position [208, 0]
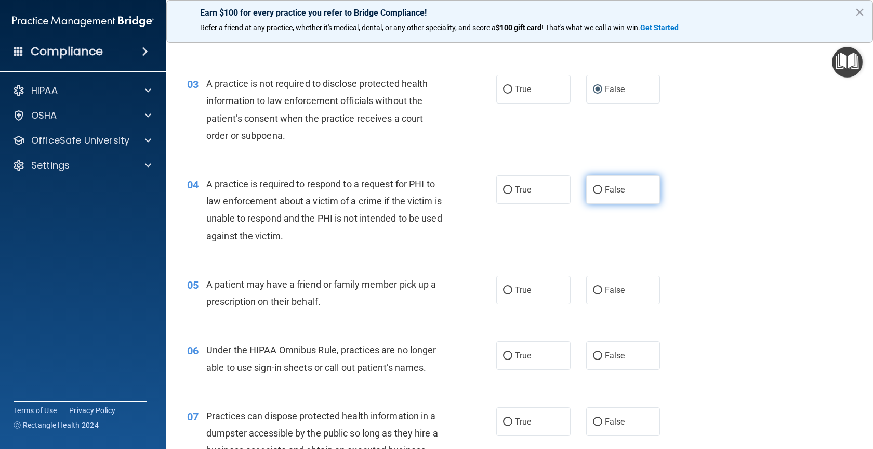
drag, startPoint x: 583, startPoint y: 189, endPoint x: 593, endPoint y: 189, distance: 9.4
click at [593, 189] on label "False" at bounding box center [623, 189] width 74 height 29
click at [593, 188] on input "False" at bounding box center [597, 190] width 9 height 8
radio input "true"
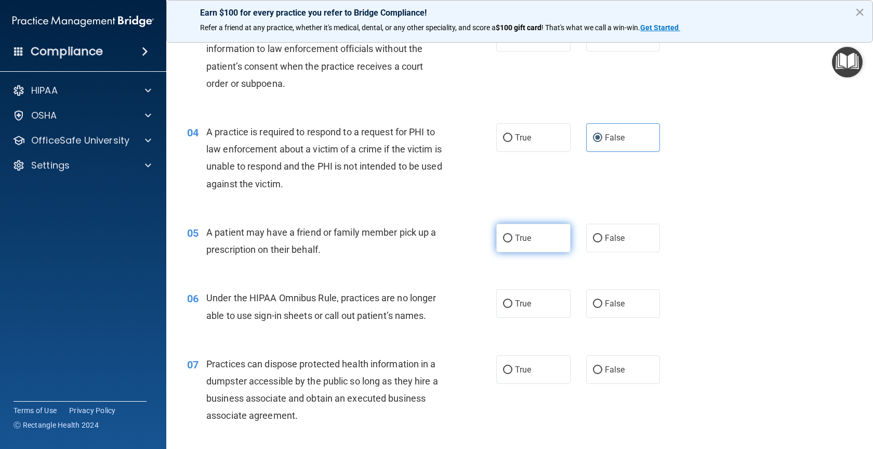
click at [504, 240] on input "True" at bounding box center [507, 238] width 9 height 8
radio input "true"
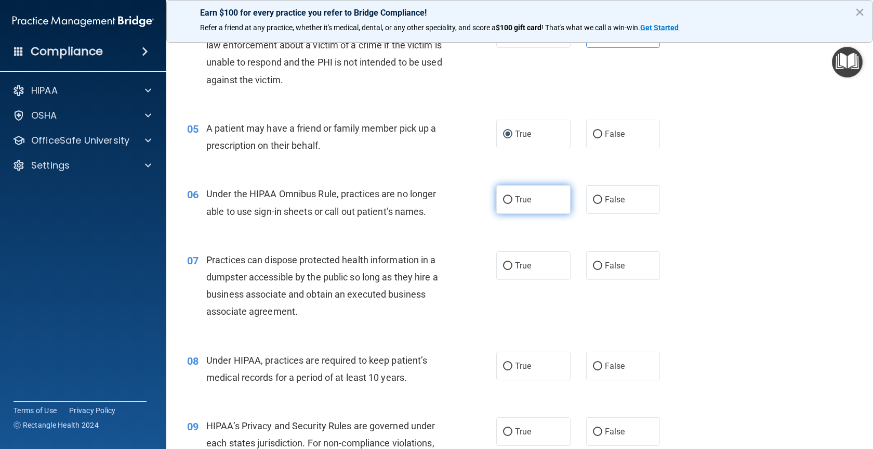
click at [503, 196] on input "True" at bounding box center [507, 200] width 9 height 8
radio input "true"
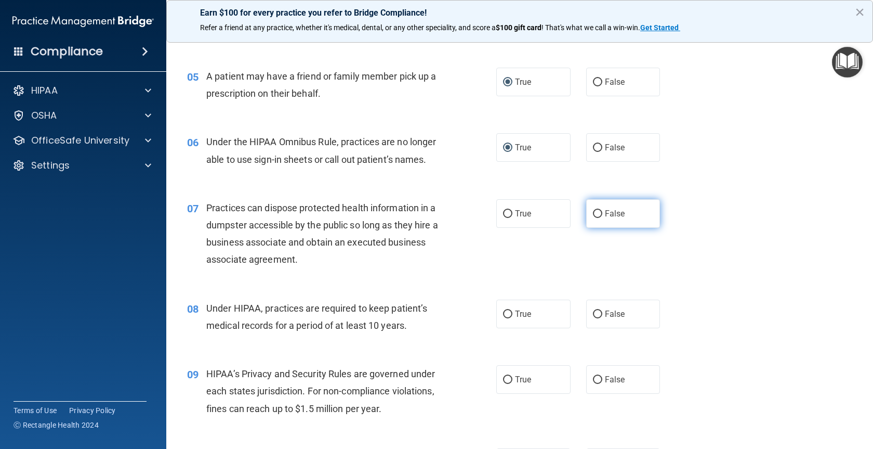
click at [593, 212] on input "False" at bounding box center [597, 214] width 9 height 8
radio input "true"
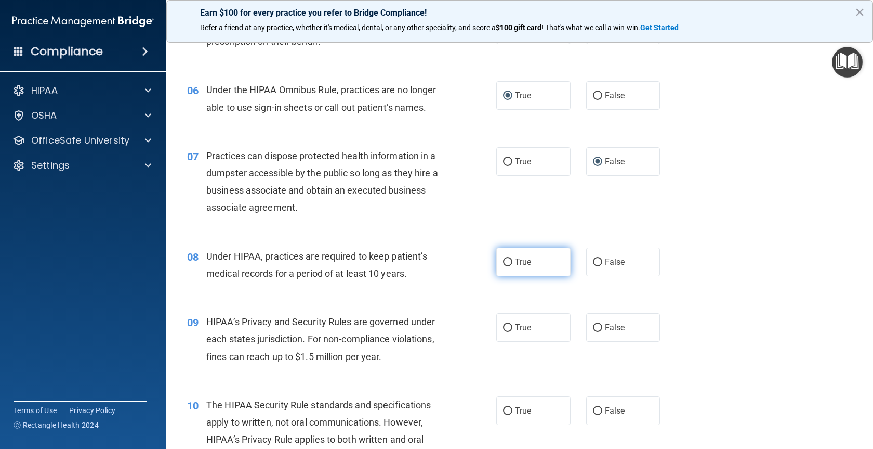
click at [496, 254] on label "True" at bounding box center [533, 261] width 74 height 29
click at [503, 258] on input "True" at bounding box center [507, 262] width 9 height 8
radio input "true"
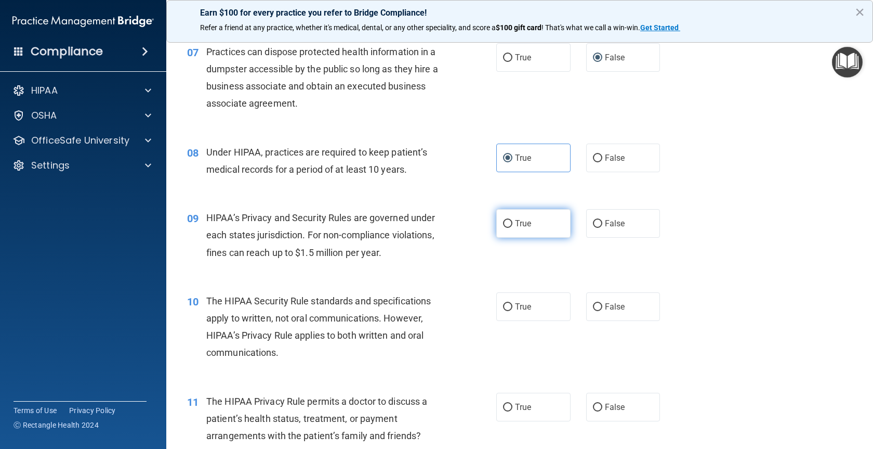
click at [503, 225] on input "True" at bounding box center [507, 224] width 9 height 8
radio input "true"
click at [499, 302] on label "True" at bounding box center [533, 306] width 74 height 29
click at [503, 303] on input "True" at bounding box center [507, 307] width 9 height 8
radio input "true"
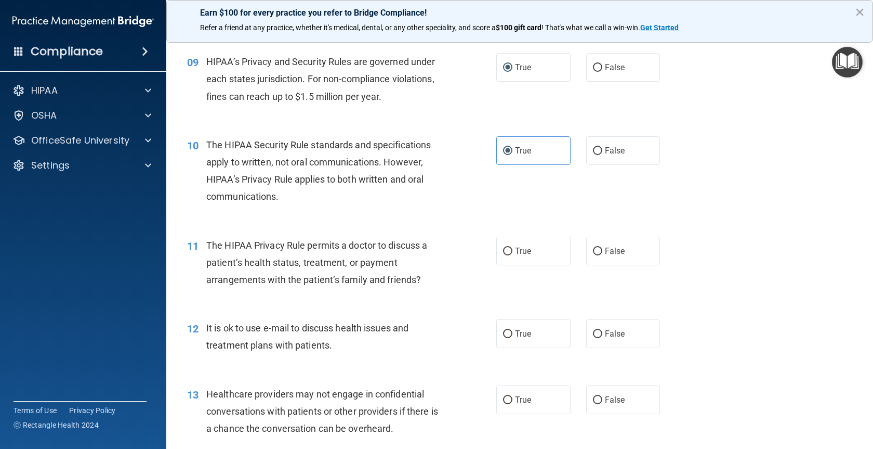
scroll to position [780, 0]
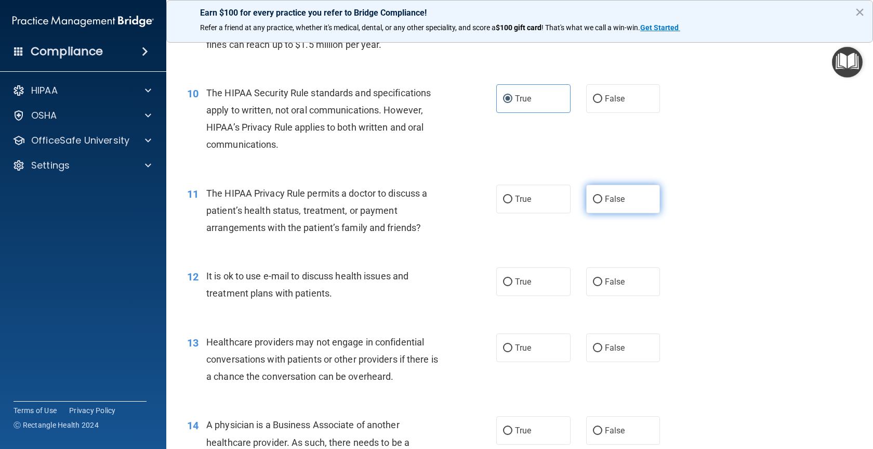
click at [594, 191] on label "False" at bounding box center [623, 199] width 74 height 29
click at [594, 195] on input "False" at bounding box center [597, 199] width 9 height 8
radio input "true"
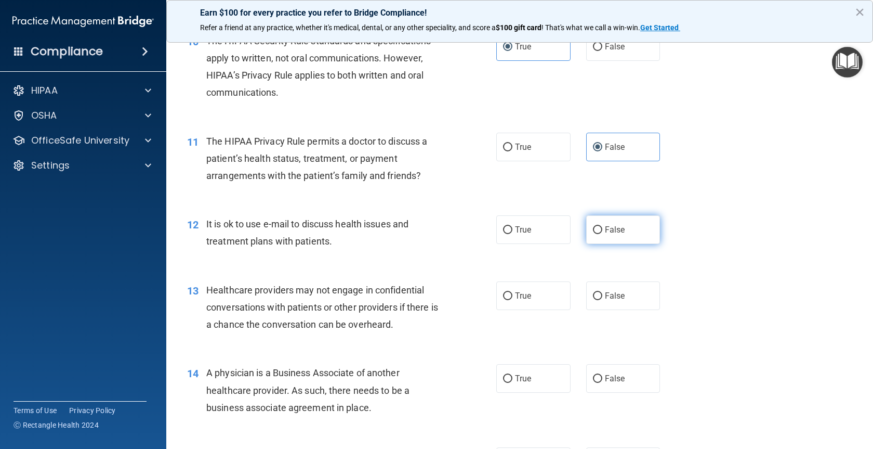
click at [594, 229] on input "False" at bounding box center [597, 230] width 9 height 8
radio input "true"
click at [506, 294] on input "True" at bounding box center [507, 296] width 9 height 8
radio input "true"
